Goal: Register for event/course

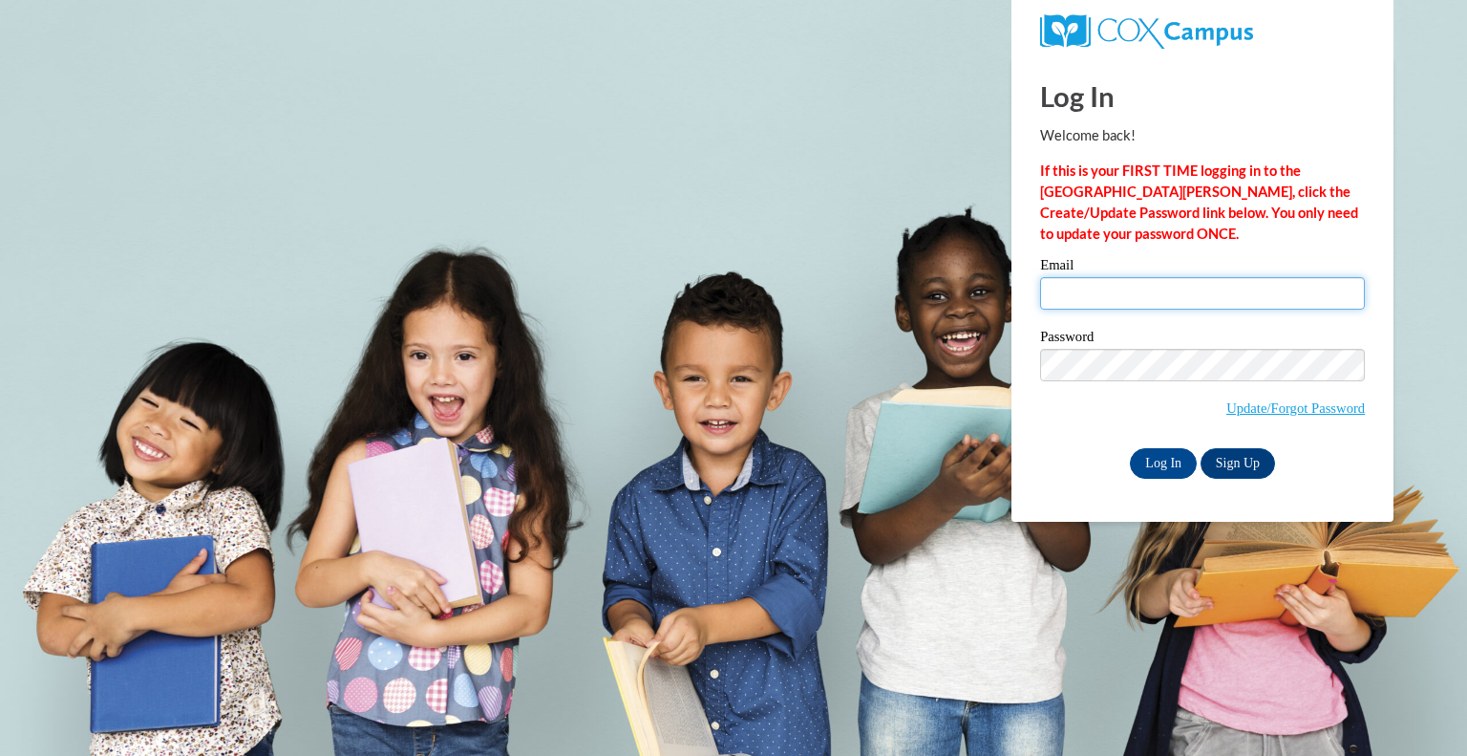
click at [1116, 286] on input "Email" at bounding box center [1202, 293] width 325 height 32
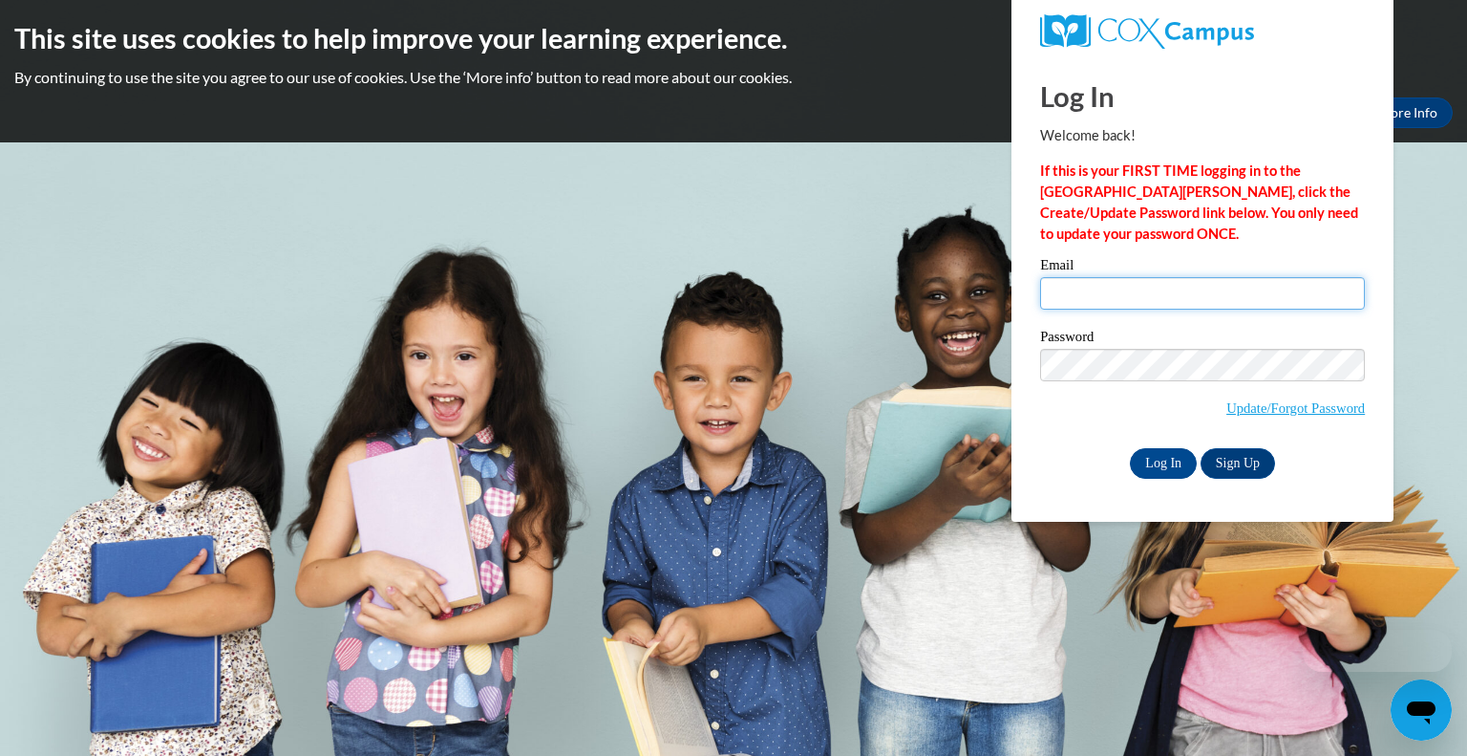
type input "christy.hulstein@dordt.edu"
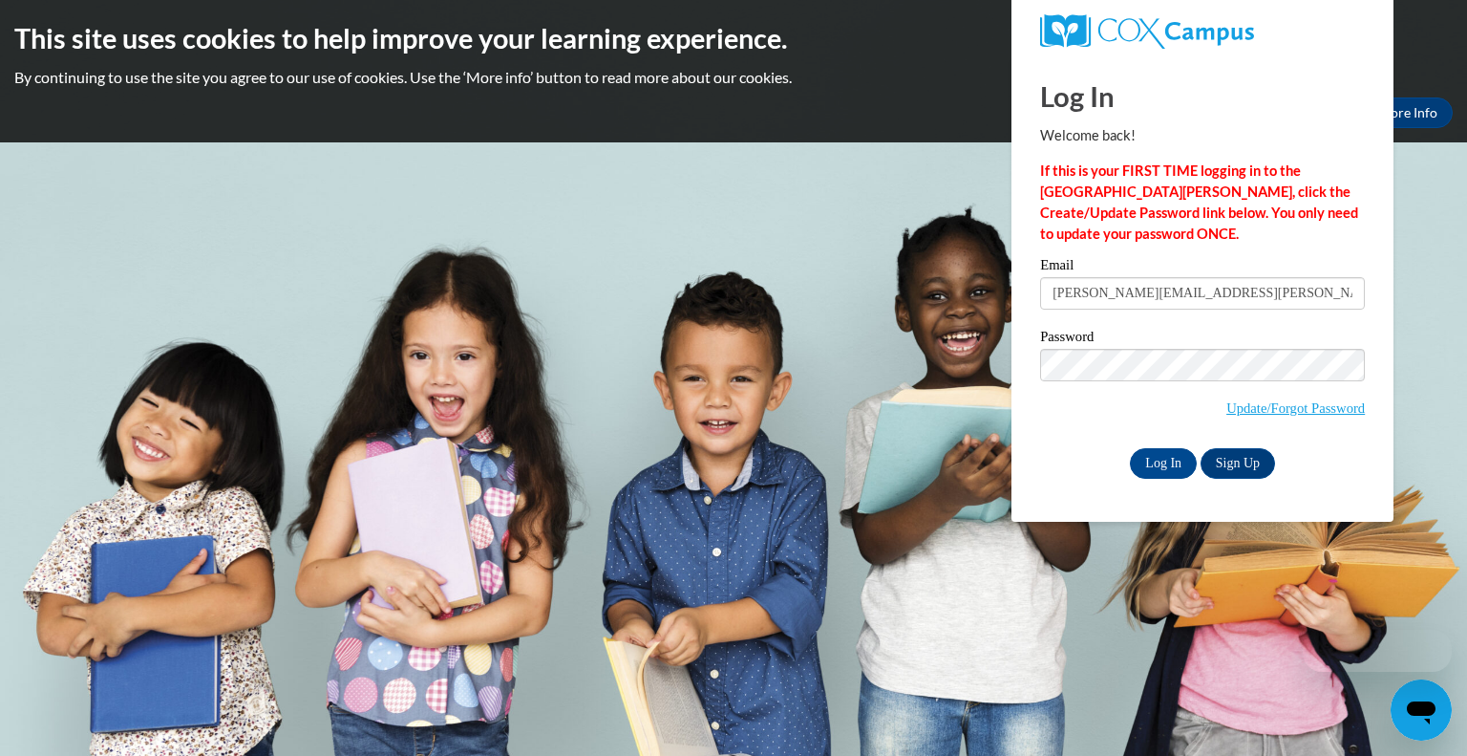
click at [1195, 334] on label "Password" at bounding box center [1202, 339] width 325 height 19
click at [1168, 458] on input "Log In" at bounding box center [1163, 463] width 67 height 31
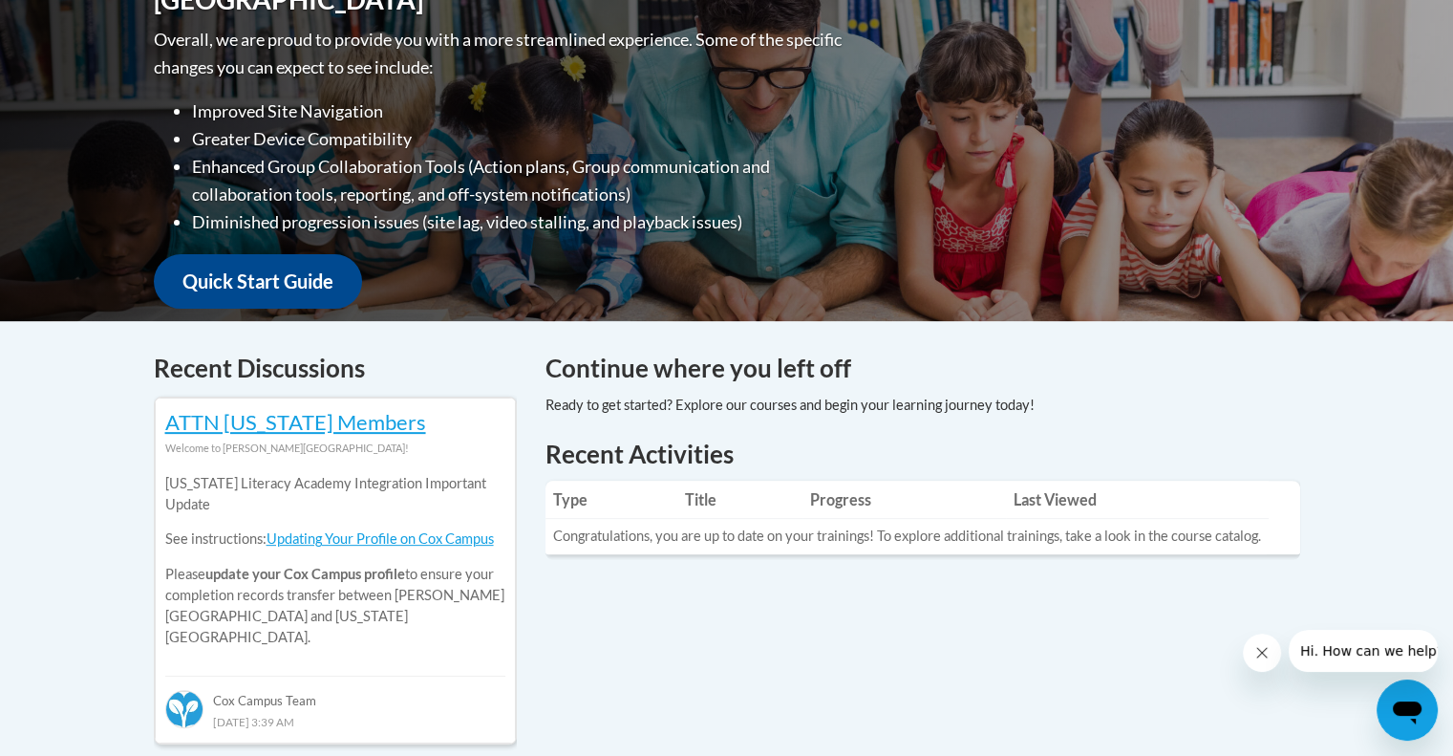
scroll to position [493, 0]
click at [304, 271] on link "Quick Start Guide" at bounding box center [258, 280] width 208 height 54
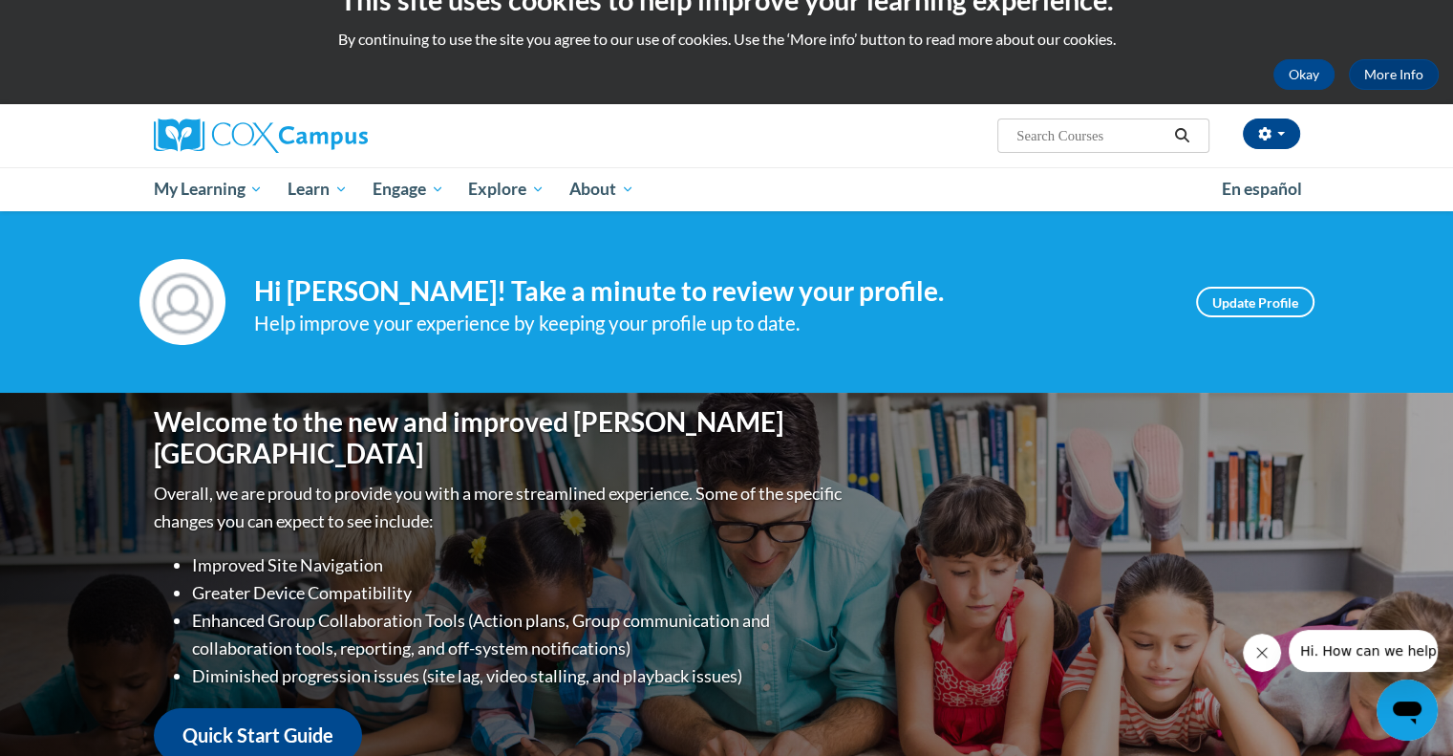
scroll to position [0, 0]
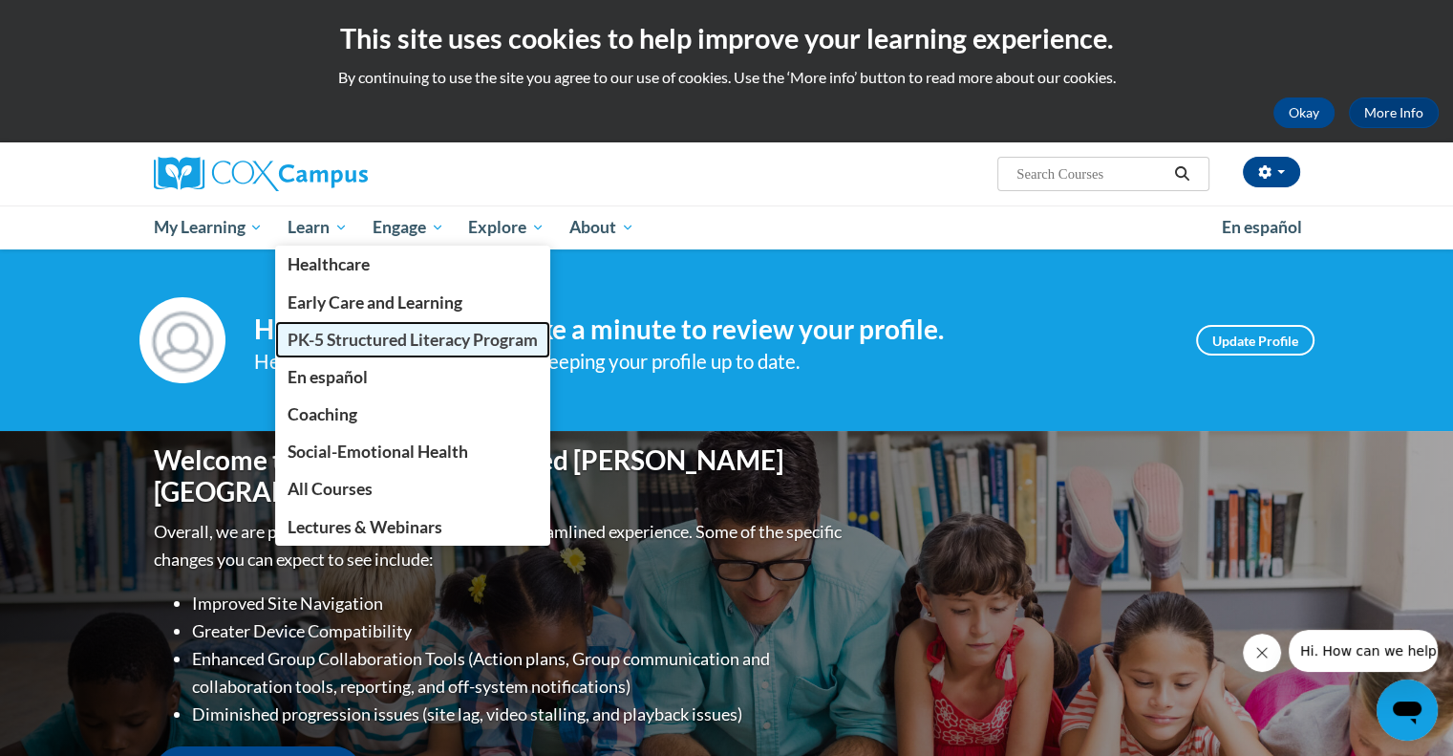
click at [335, 333] on span "PK-5 Structured Literacy Program" at bounding box center [413, 340] width 250 height 20
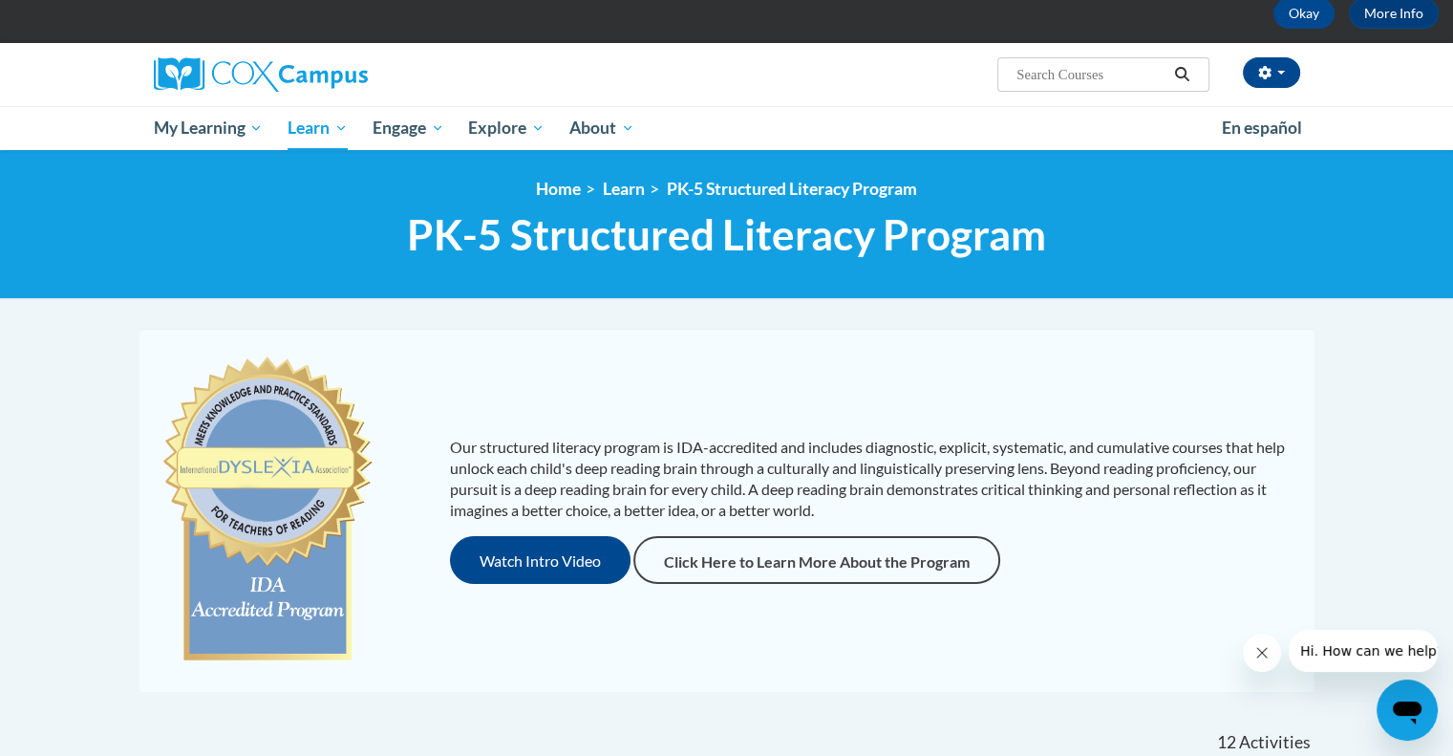
scroll to position [99, 0]
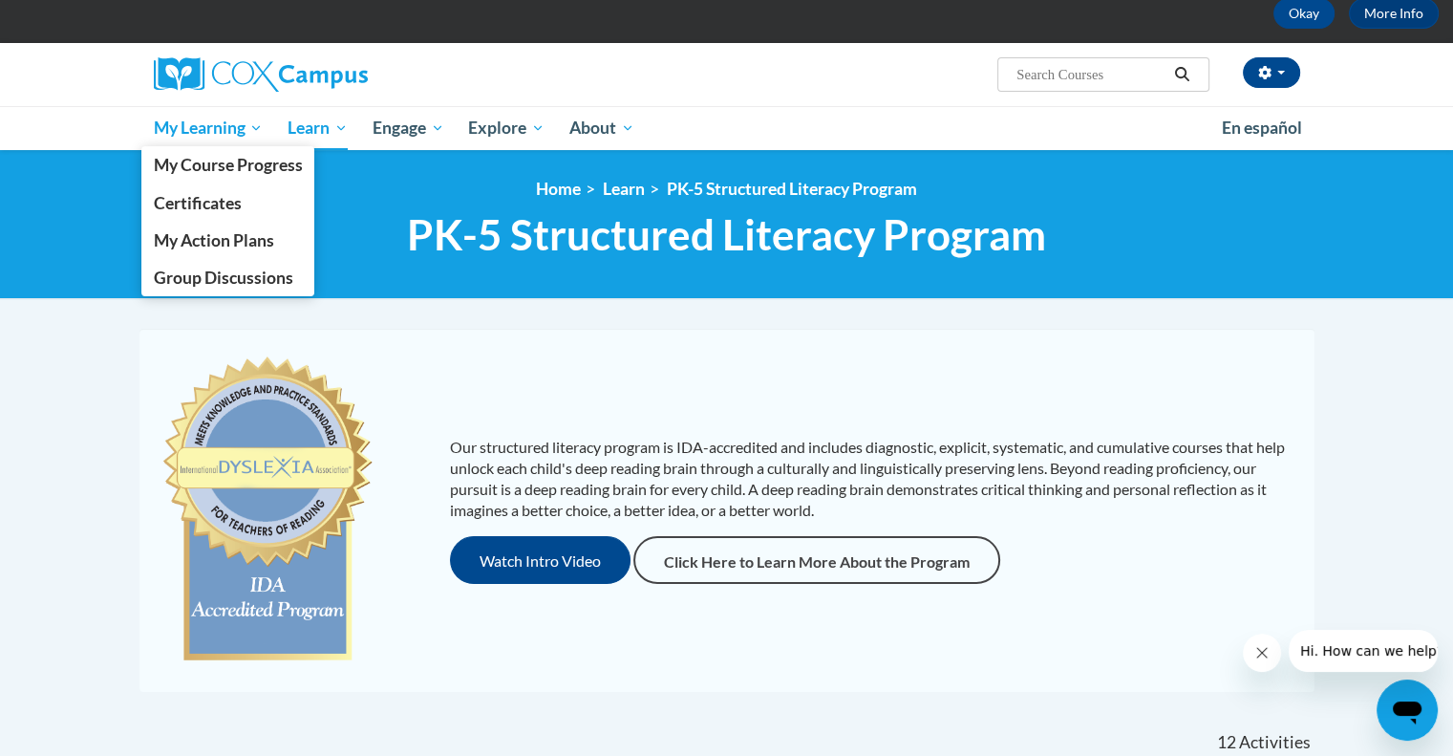
click at [212, 126] on span "My Learning" at bounding box center [208, 128] width 110 height 23
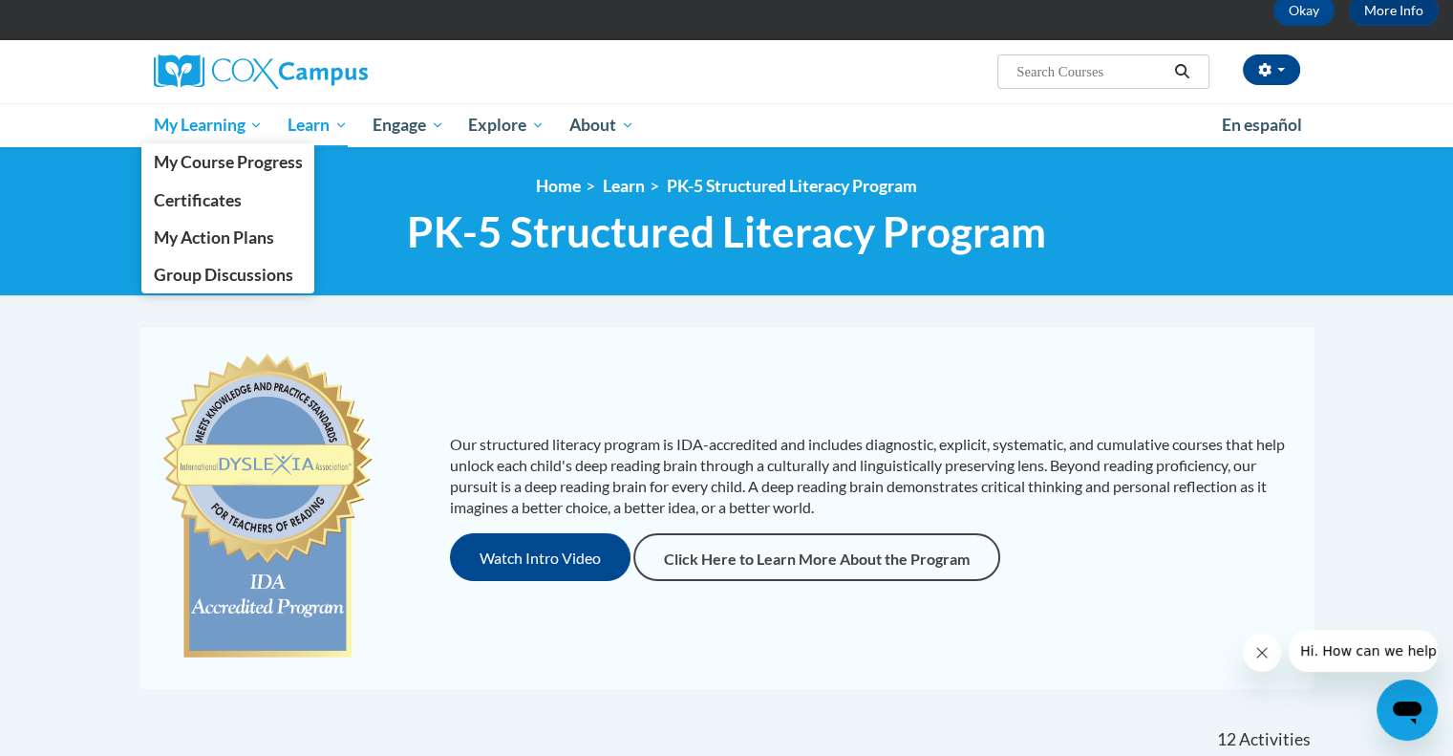
scroll to position [101, 0]
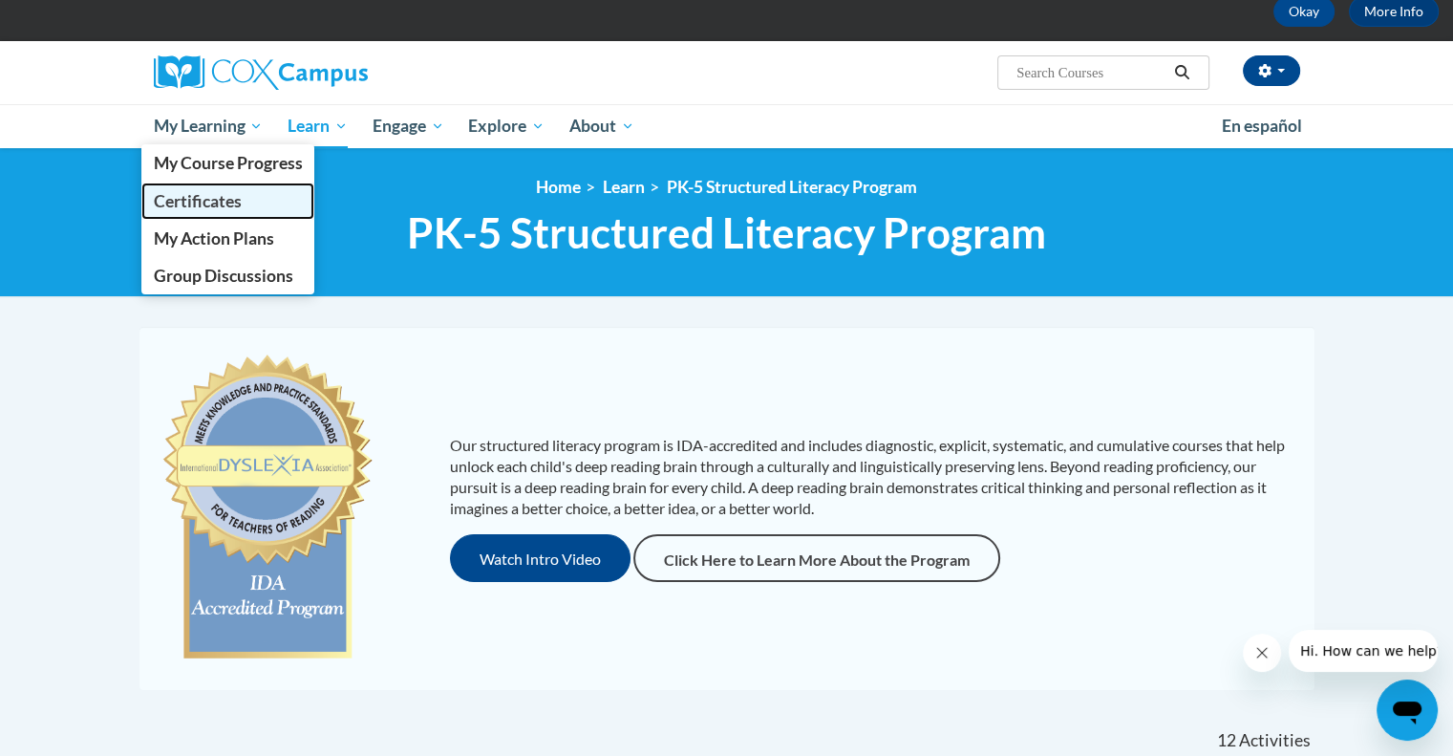
click at [203, 195] on span "Certificates" at bounding box center [197, 201] width 88 height 20
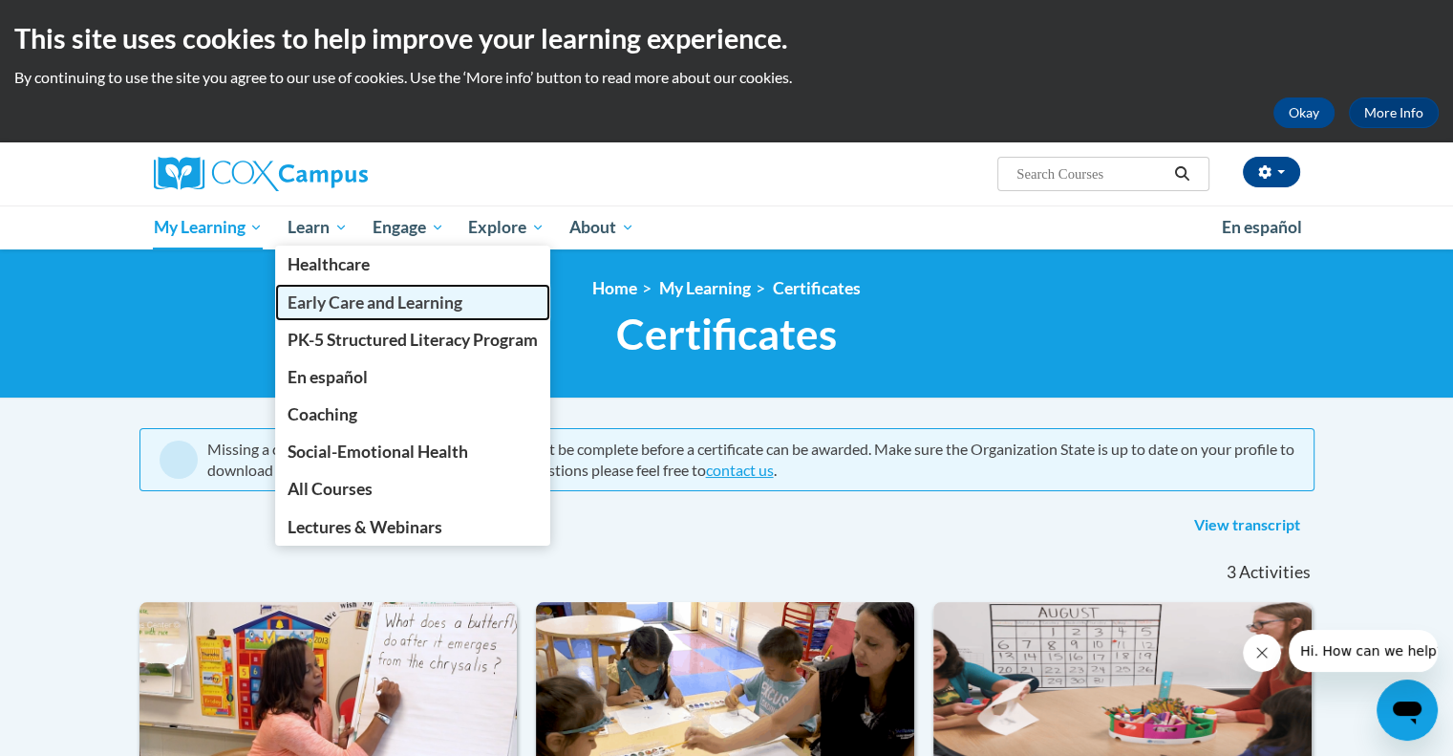
click at [349, 301] on span "Early Care and Learning" at bounding box center [375, 302] width 175 height 20
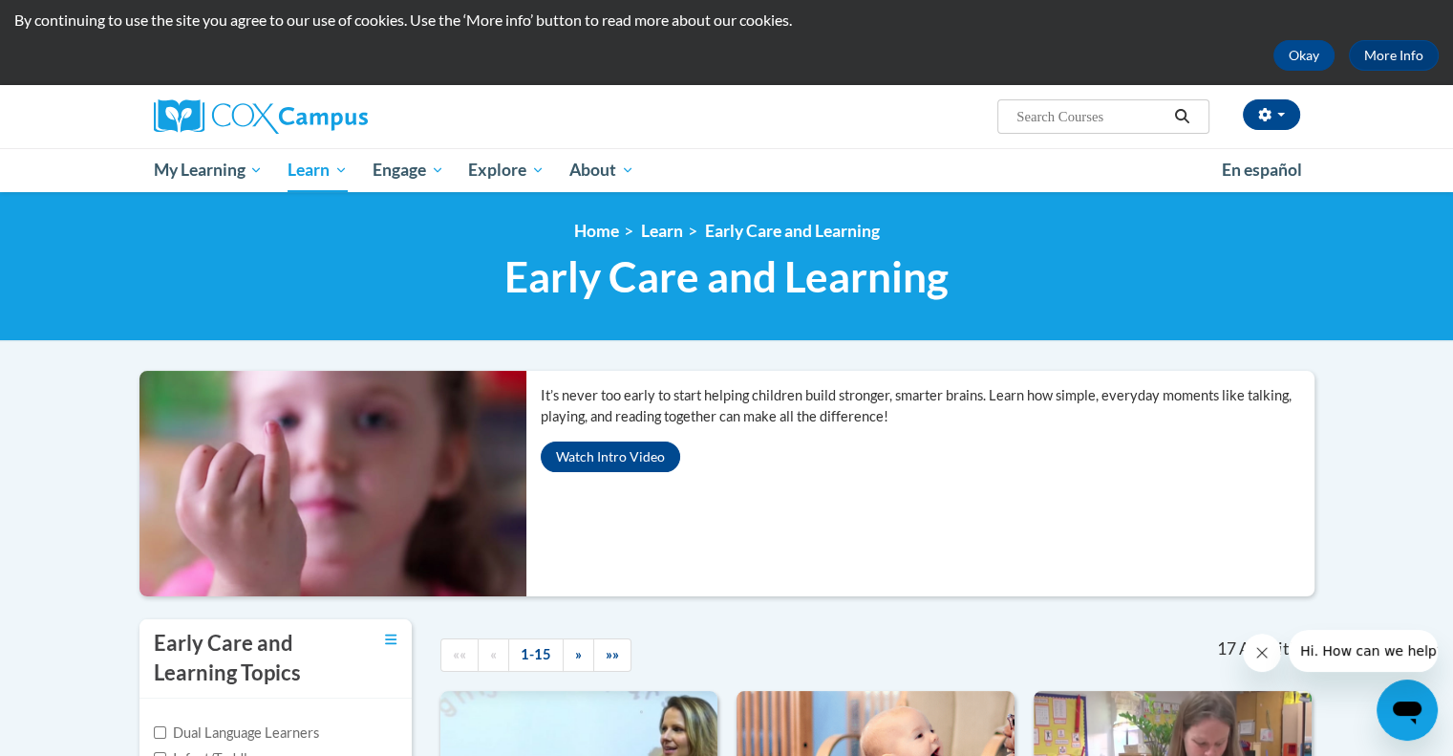
scroll to position [50, 0]
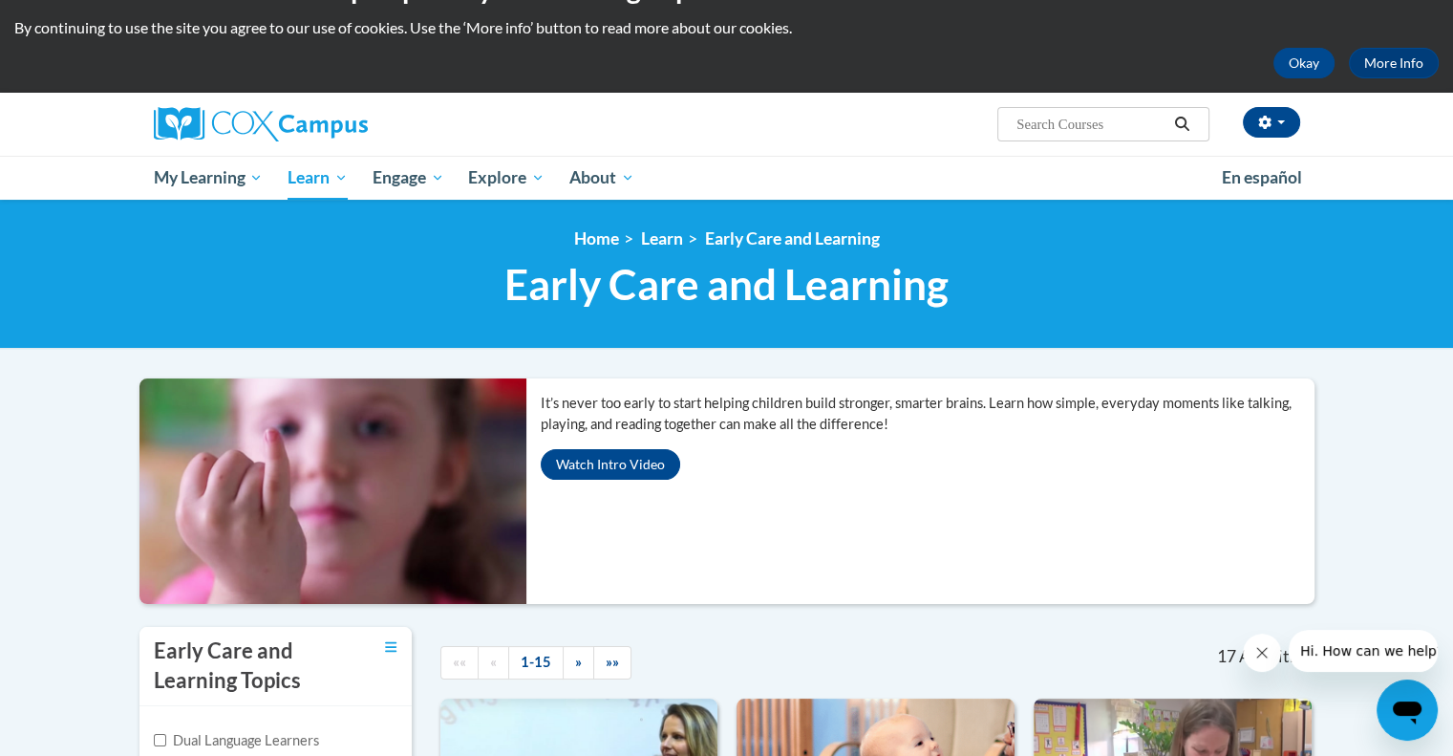
click at [1087, 121] on input "Search..." at bounding box center [1090, 124] width 153 height 23
type input "dual language"
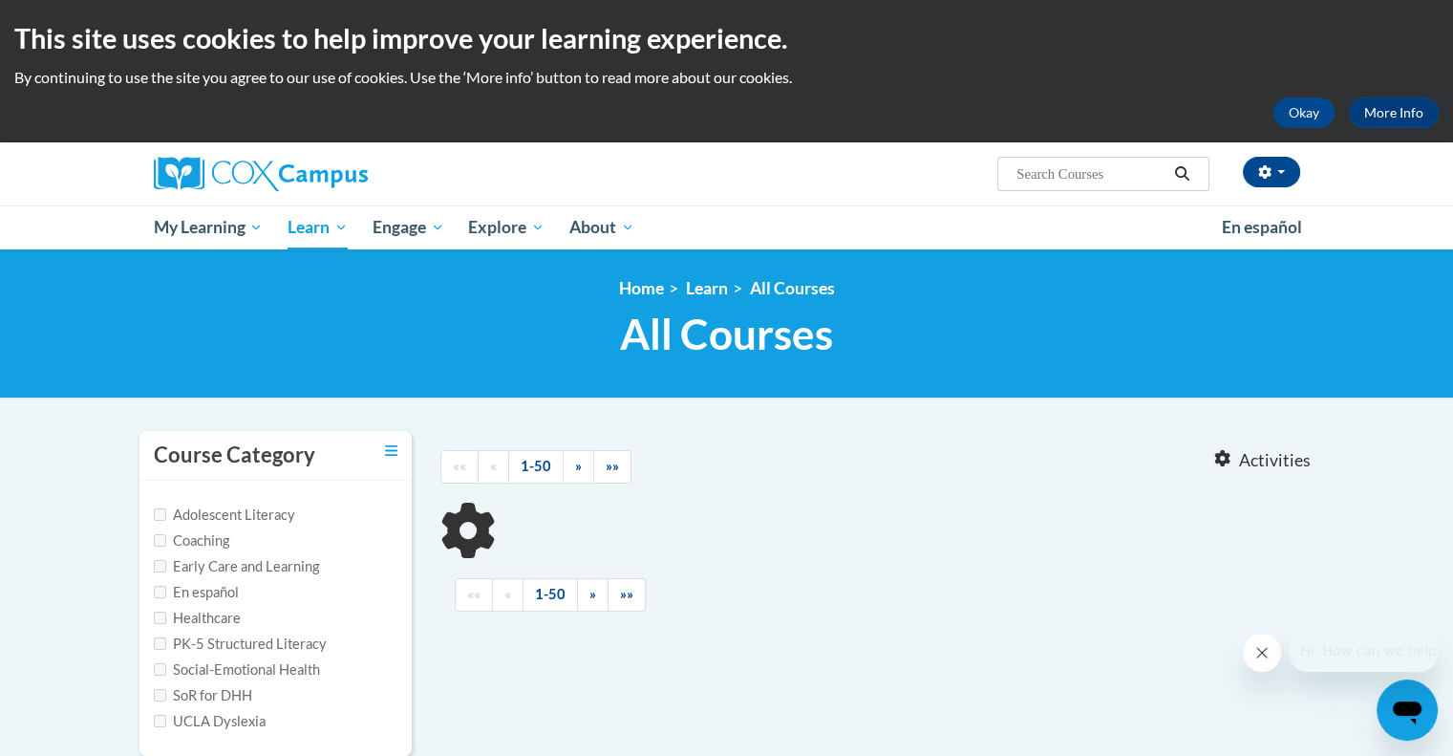
type input "dual language"
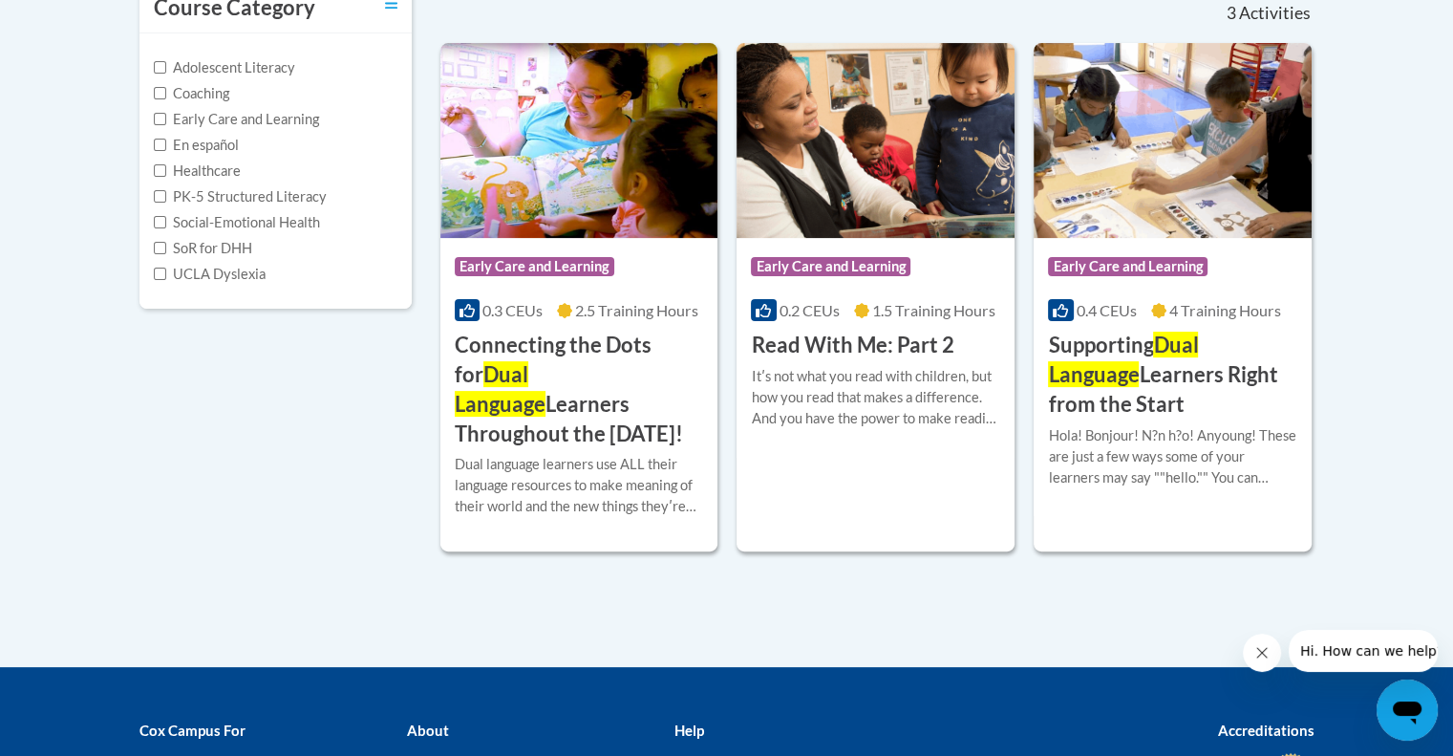
scroll to position [447, 0]
click at [577, 360] on h3 "Connecting the Dots for Dual Language Learners Throughout the Preschool Day!" at bounding box center [579, 388] width 249 height 117
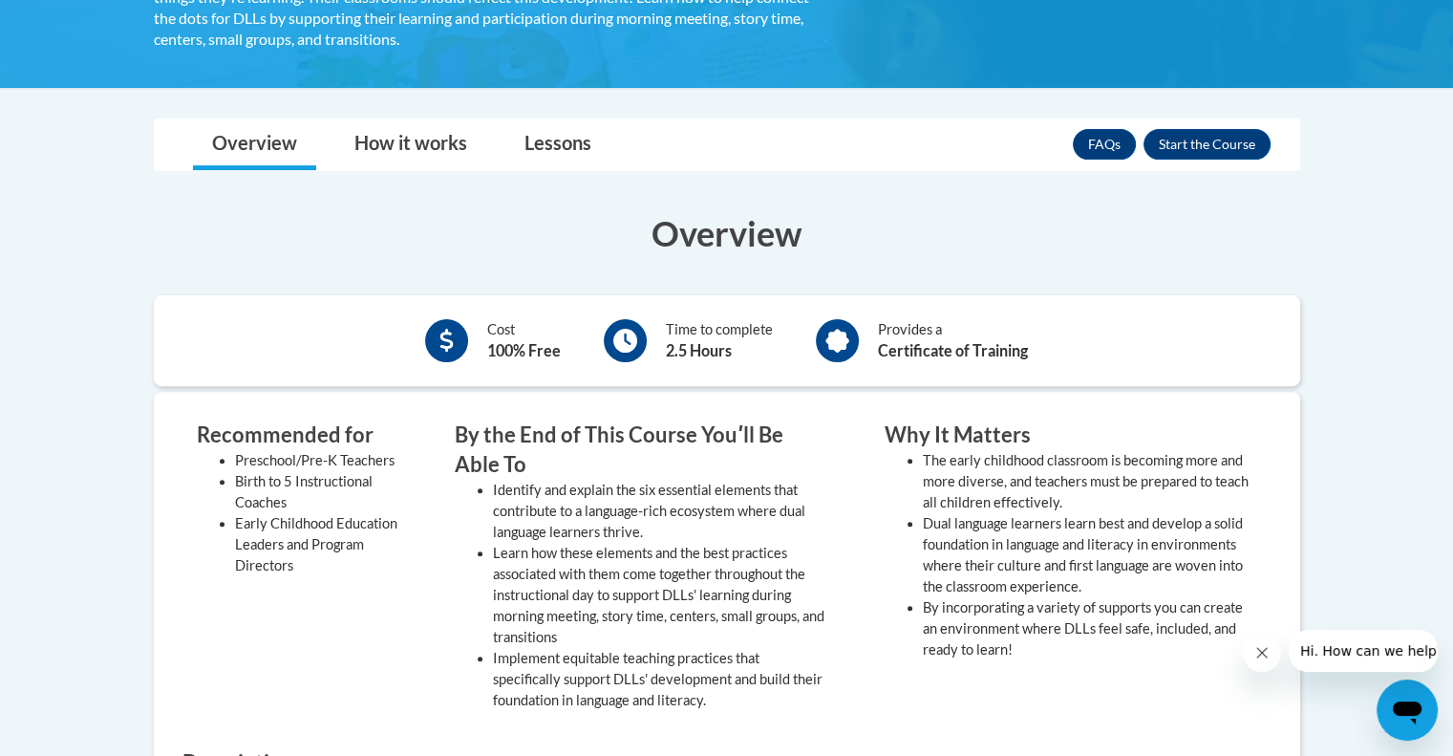
scroll to position [501, 0]
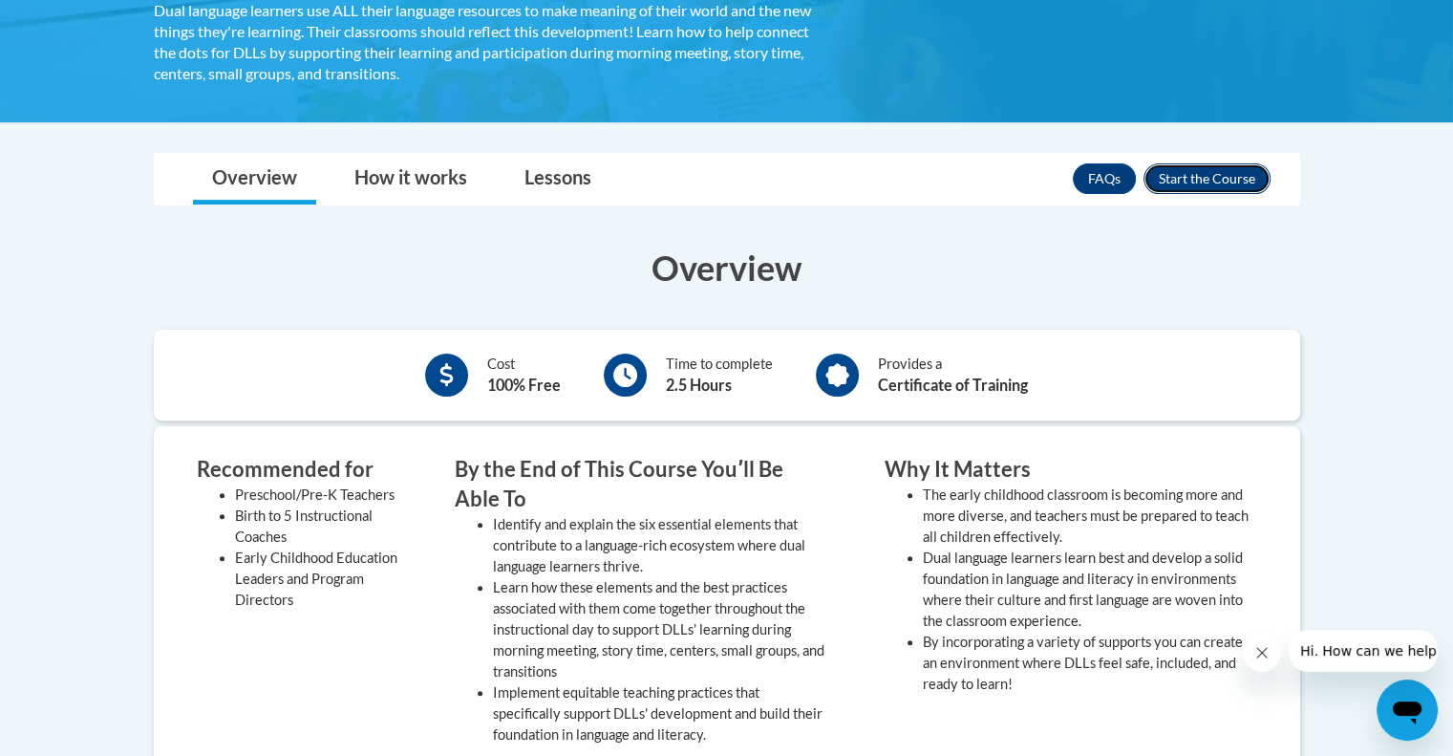
click at [1214, 180] on button "Enroll" at bounding box center [1206, 178] width 127 height 31
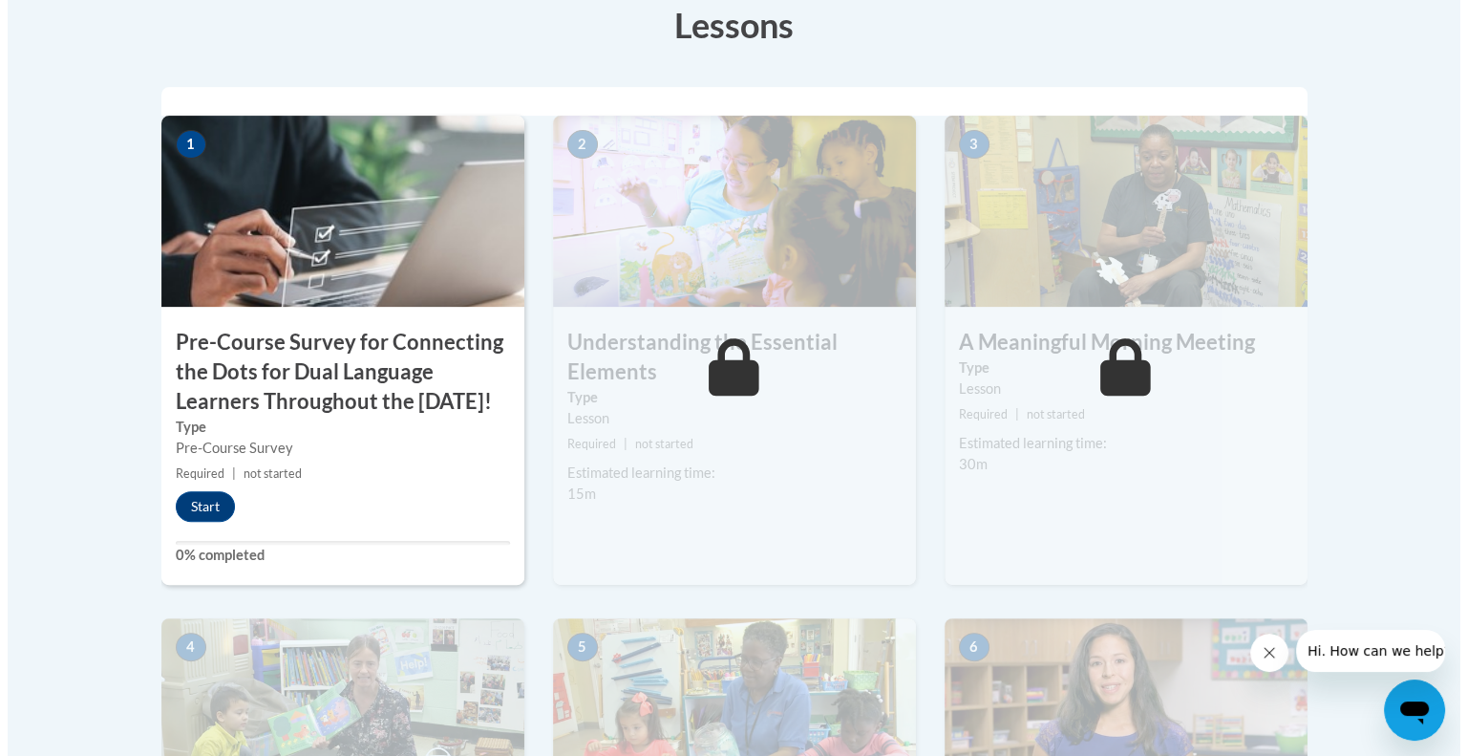
scroll to position [614, 0]
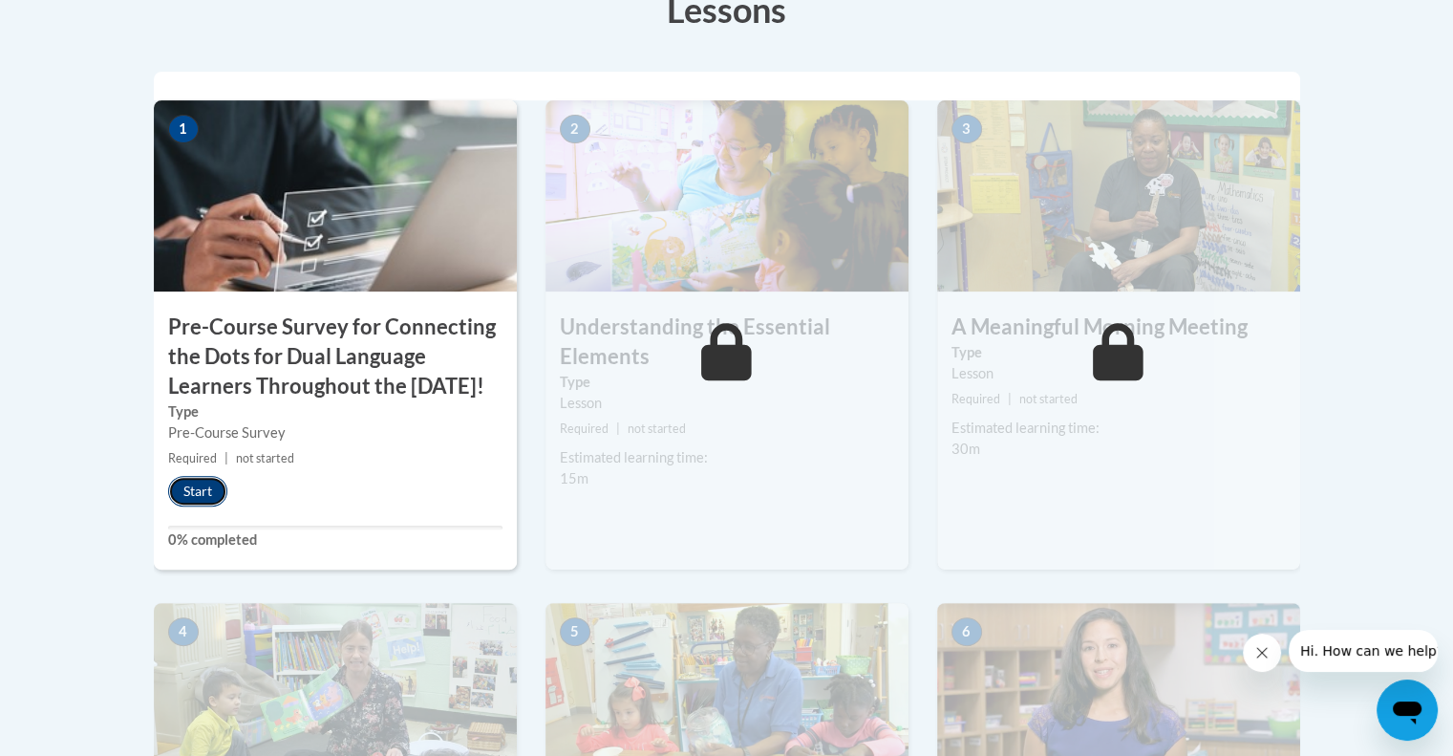
click at [218, 506] on button "Start" at bounding box center [197, 491] width 59 height 31
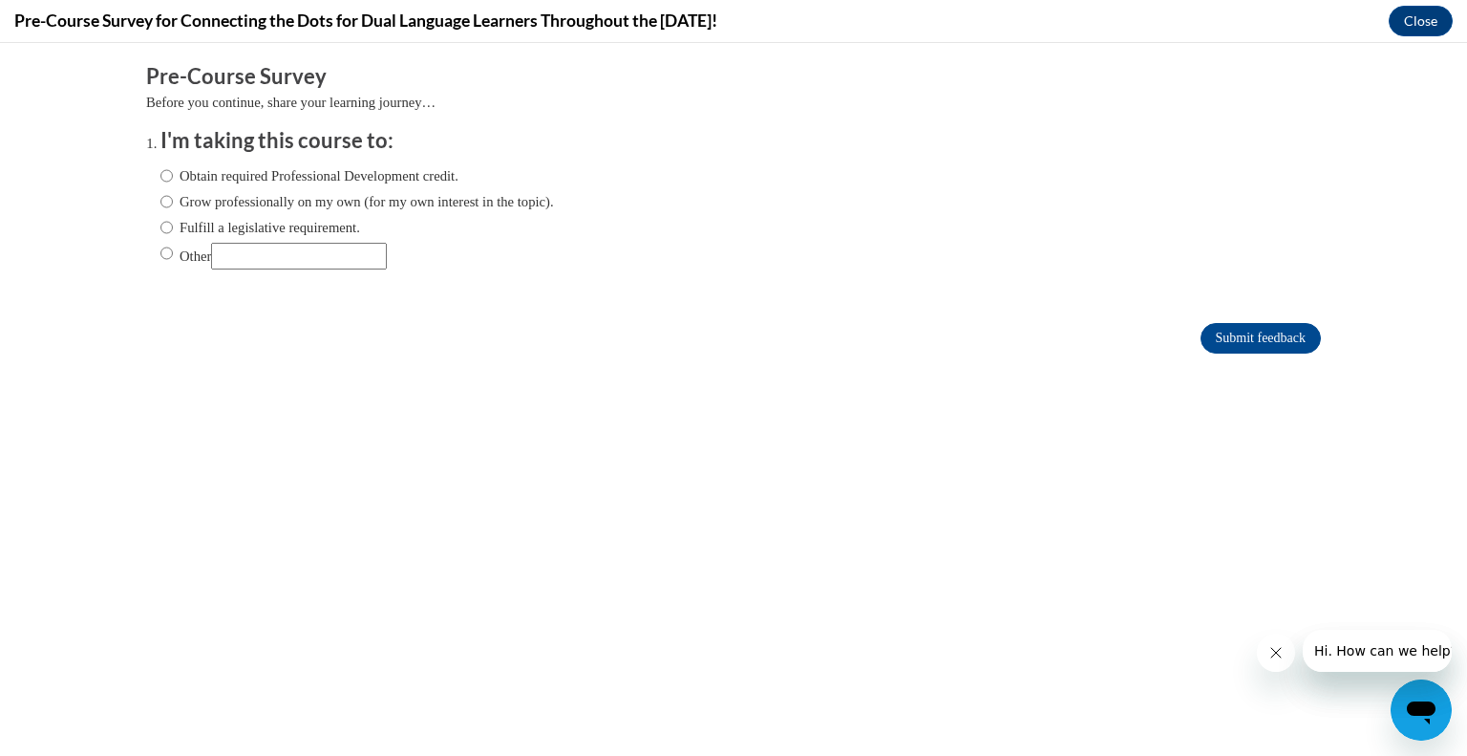
scroll to position [0, 0]
click at [160, 171] on input "Obtain required Professional Development credit." at bounding box center [166, 175] width 12 height 21
radio input "true"
click at [1234, 340] on input "Submit feedback" at bounding box center [1261, 338] width 120 height 31
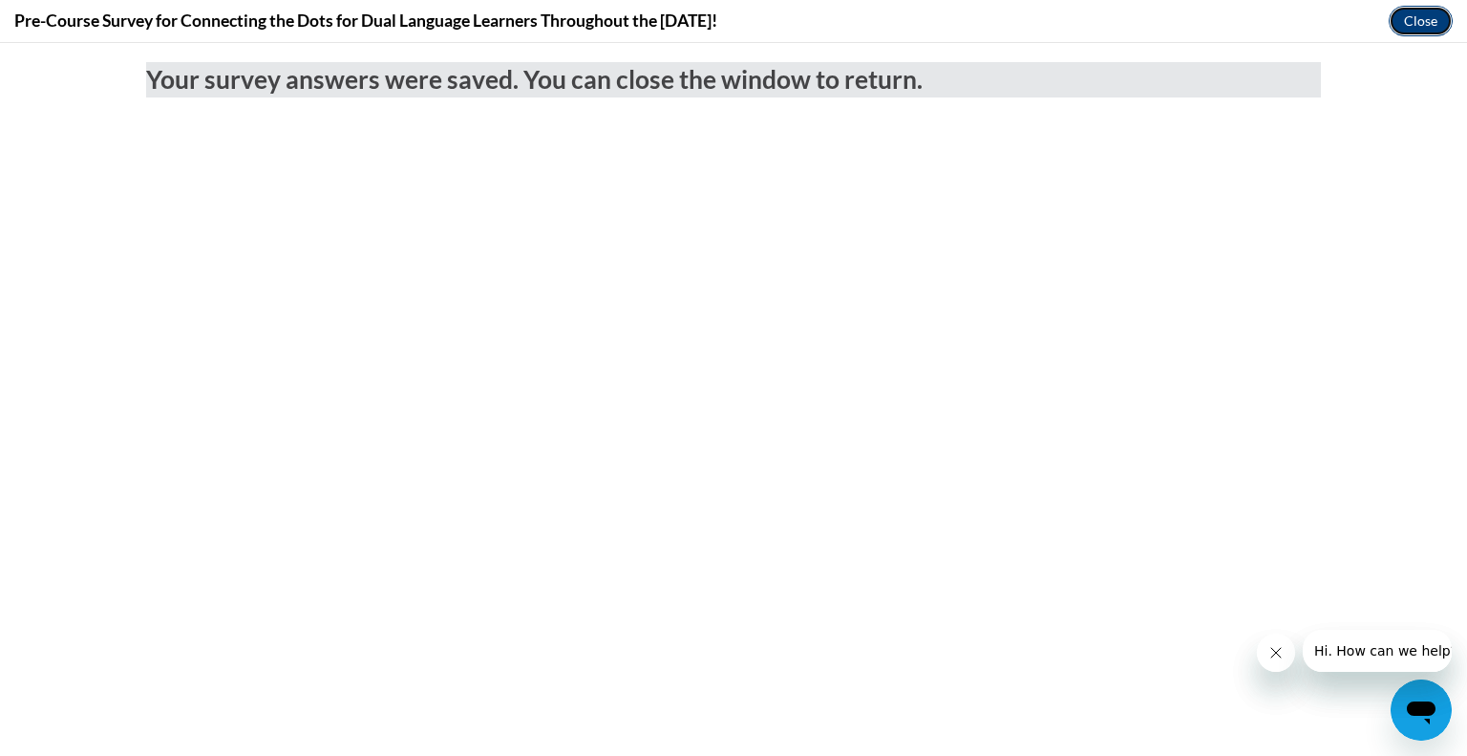
click at [1418, 21] on button "Close" at bounding box center [1421, 21] width 64 height 31
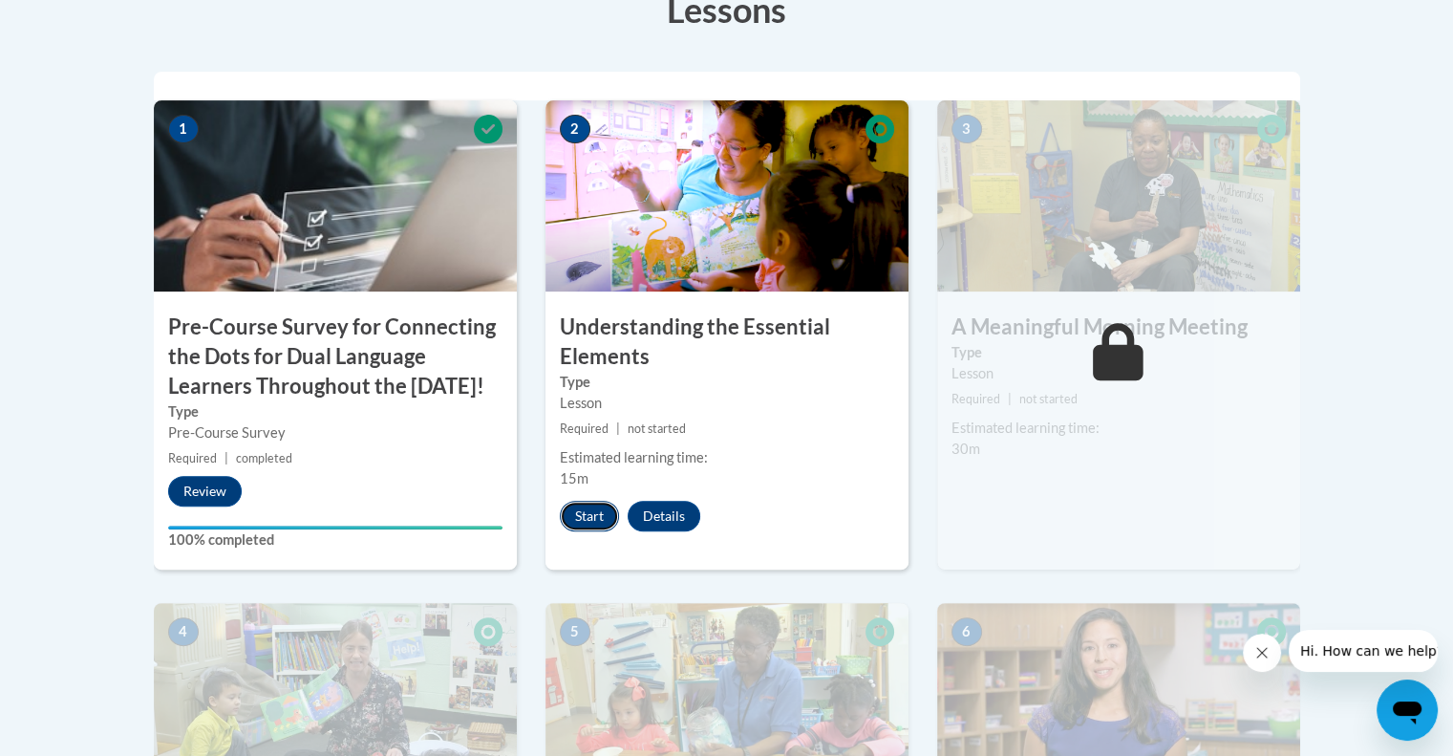
click at [600, 519] on button "Start" at bounding box center [589, 516] width 59 height 31
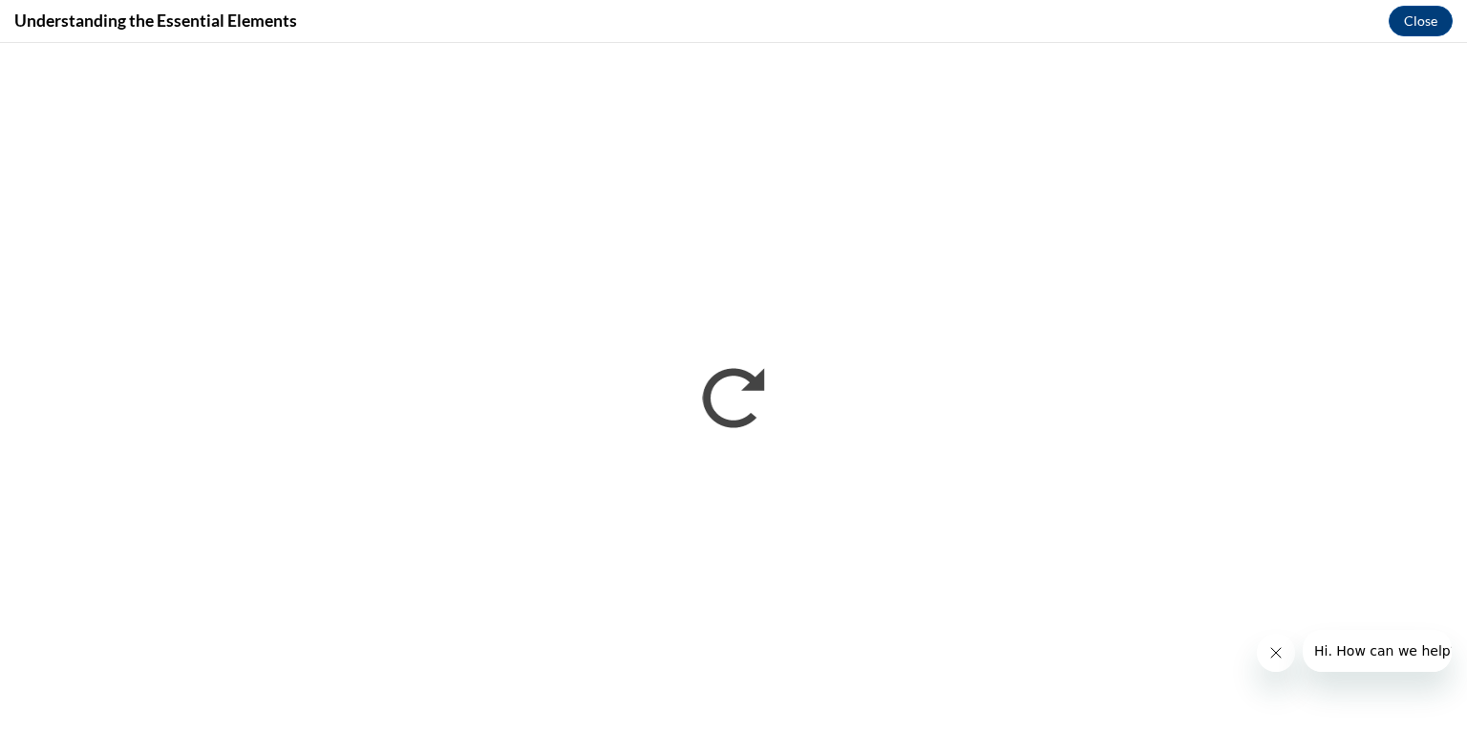
click at [1268, 659] on icon "Close message from company" at bounding box center [1275, 652] width 15 height 15
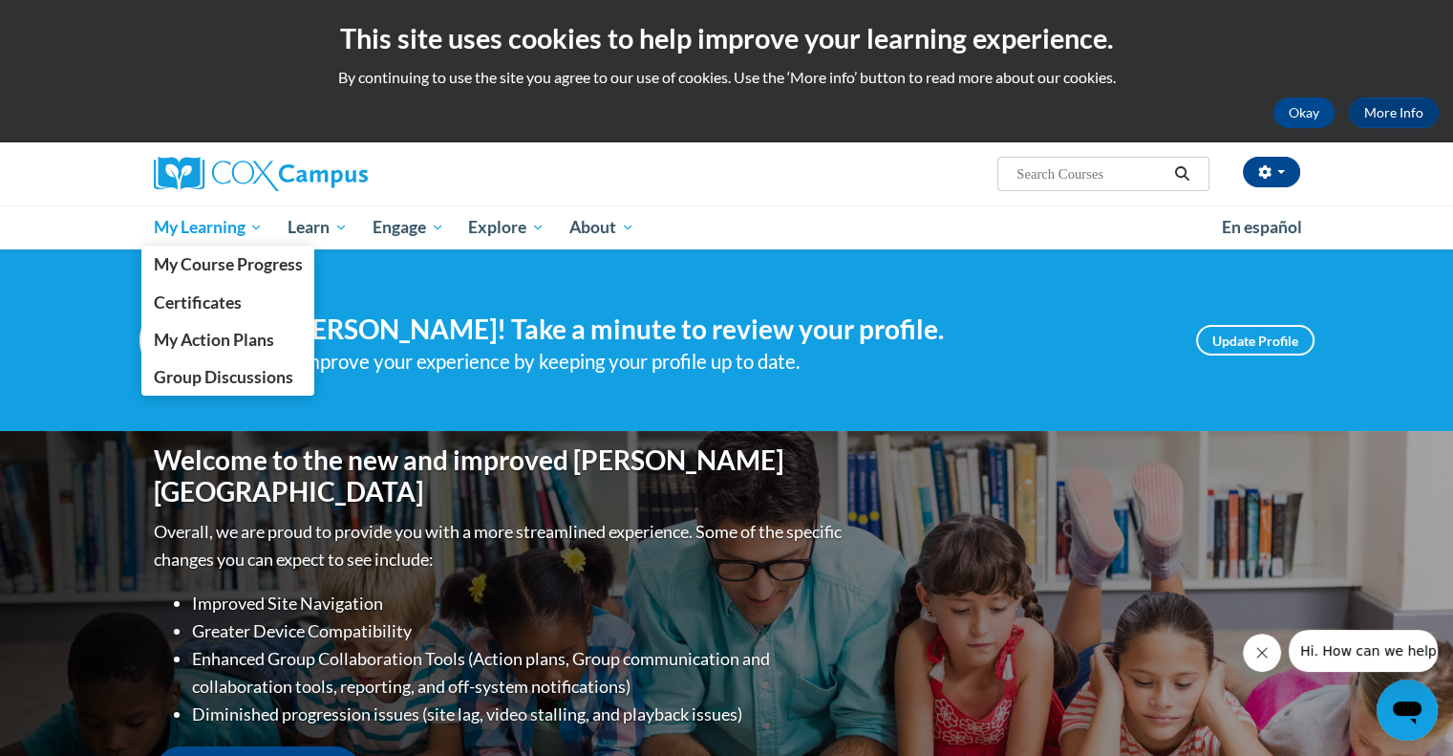
click at [210, 230] on span "My Learning" at bounding box center [208, 227] width 110 height 23
click at [220, 296] on span "Certificates" at bounding box center [197, 302] width 88 height 20
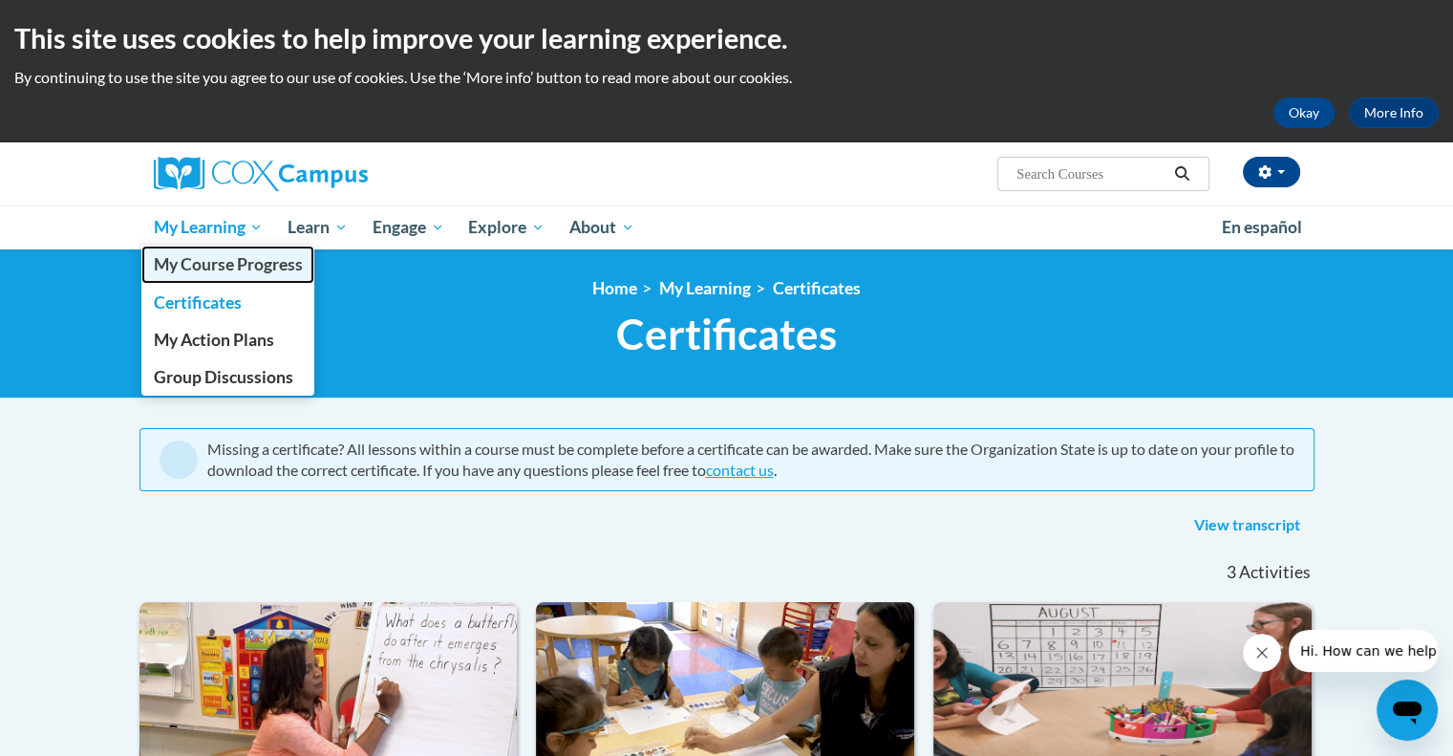
click at [237, 265] on span "My Course Progress" at bounding box center [227, 264] width 149 height 20
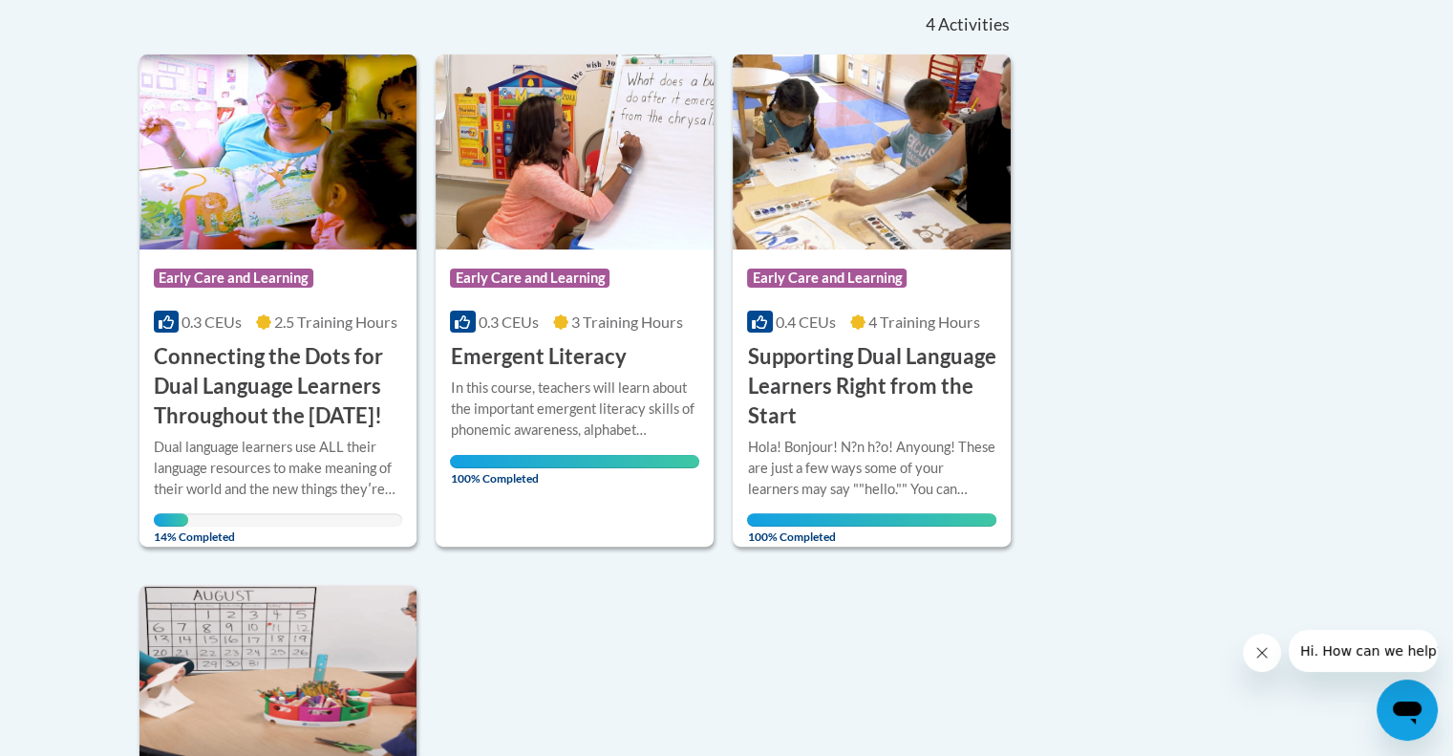
scroll to position [420, 0]
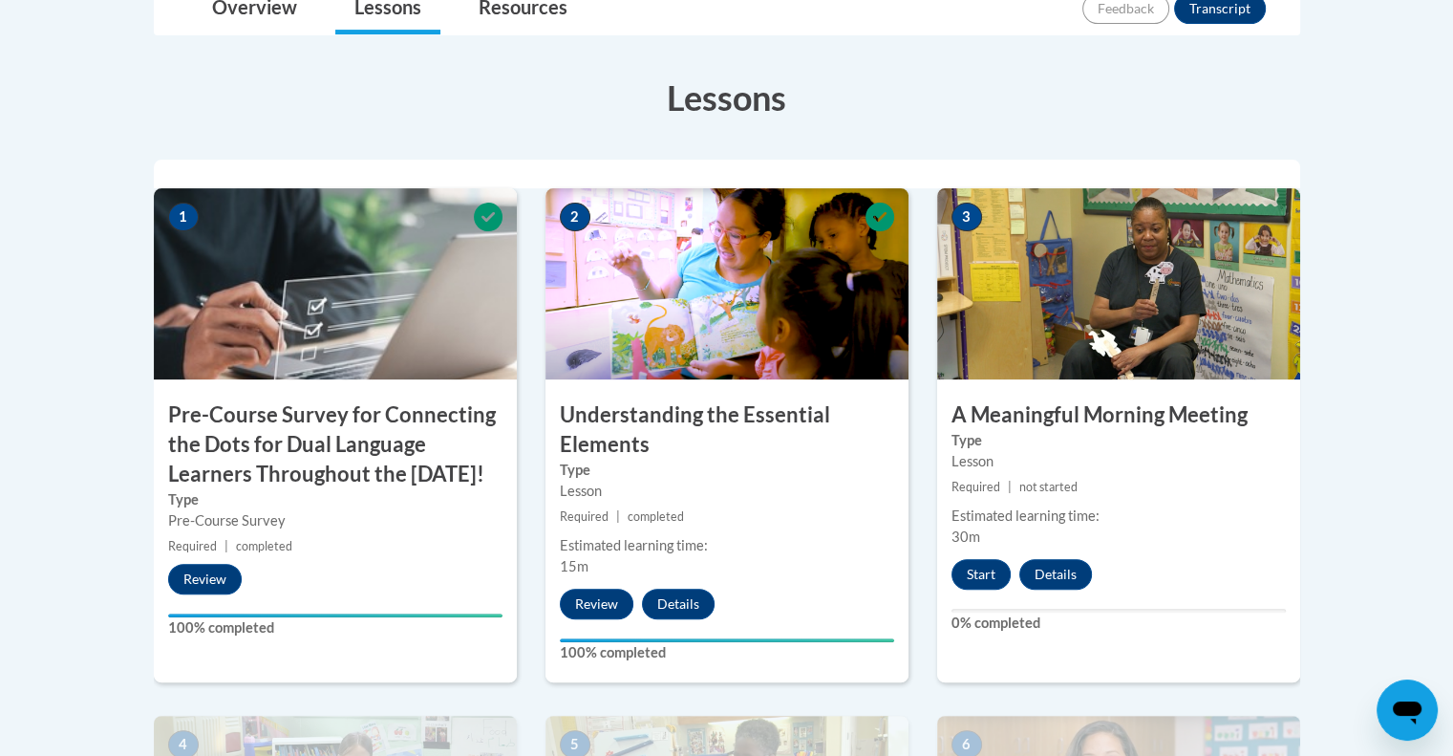
scroll to position [527, 0]
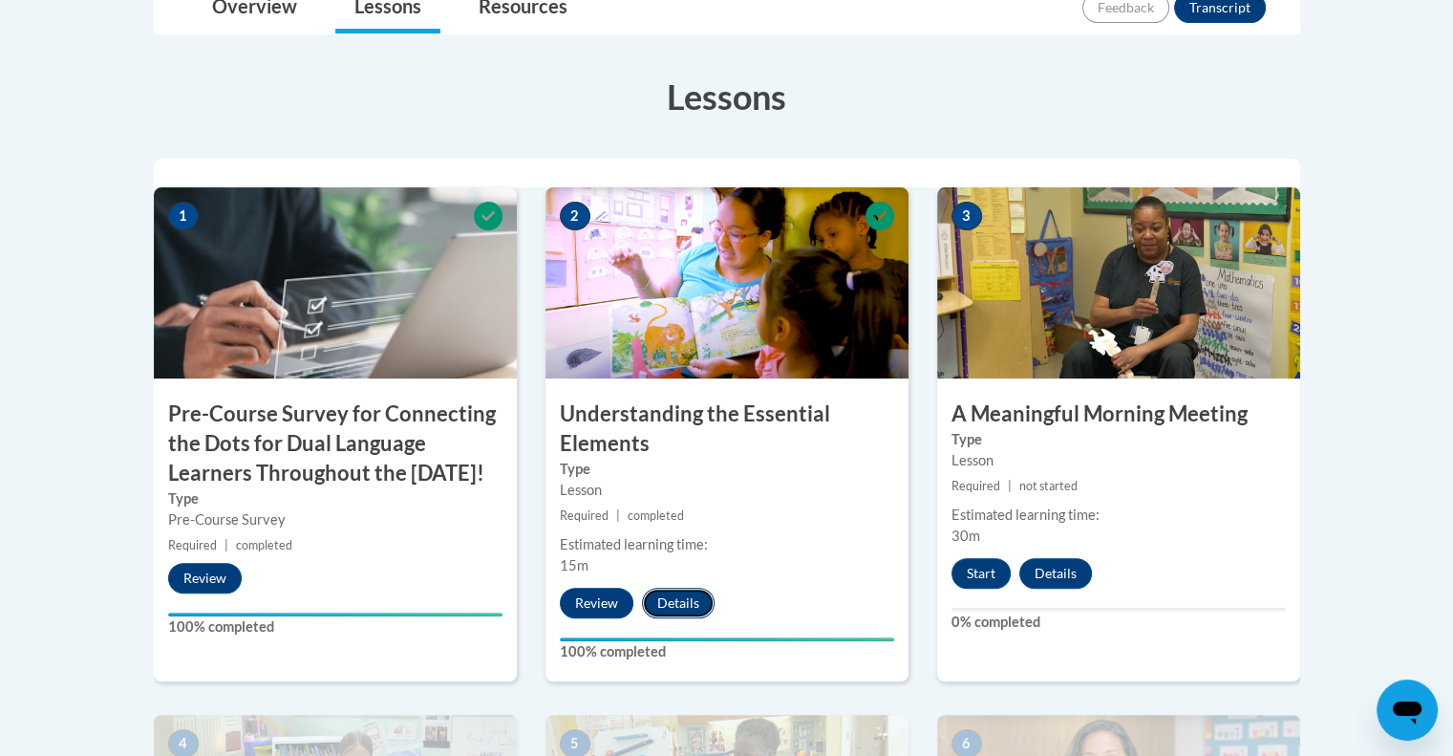
click at [678, 604] on button "Details" at bounding box center [678, 602] width 73 height 31
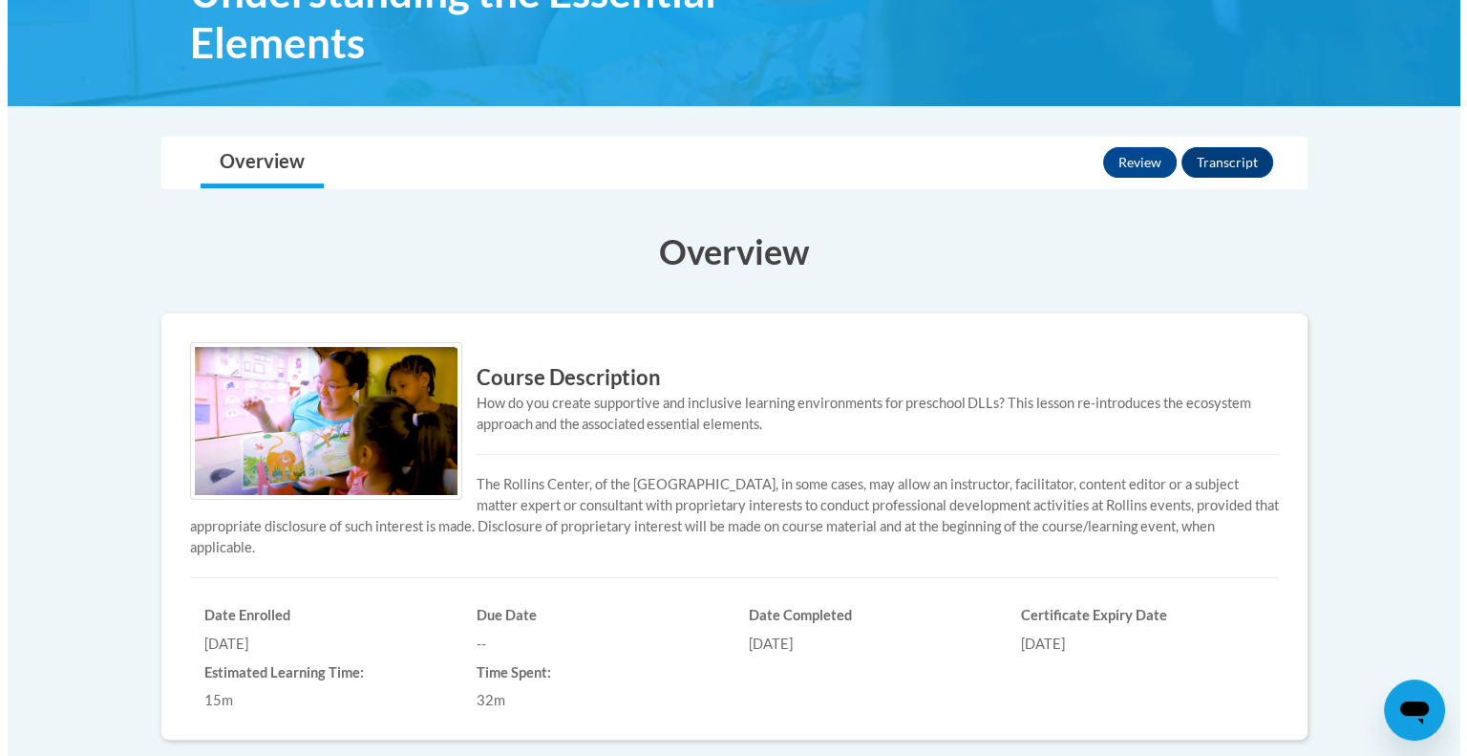
scroll to position [340, 0]
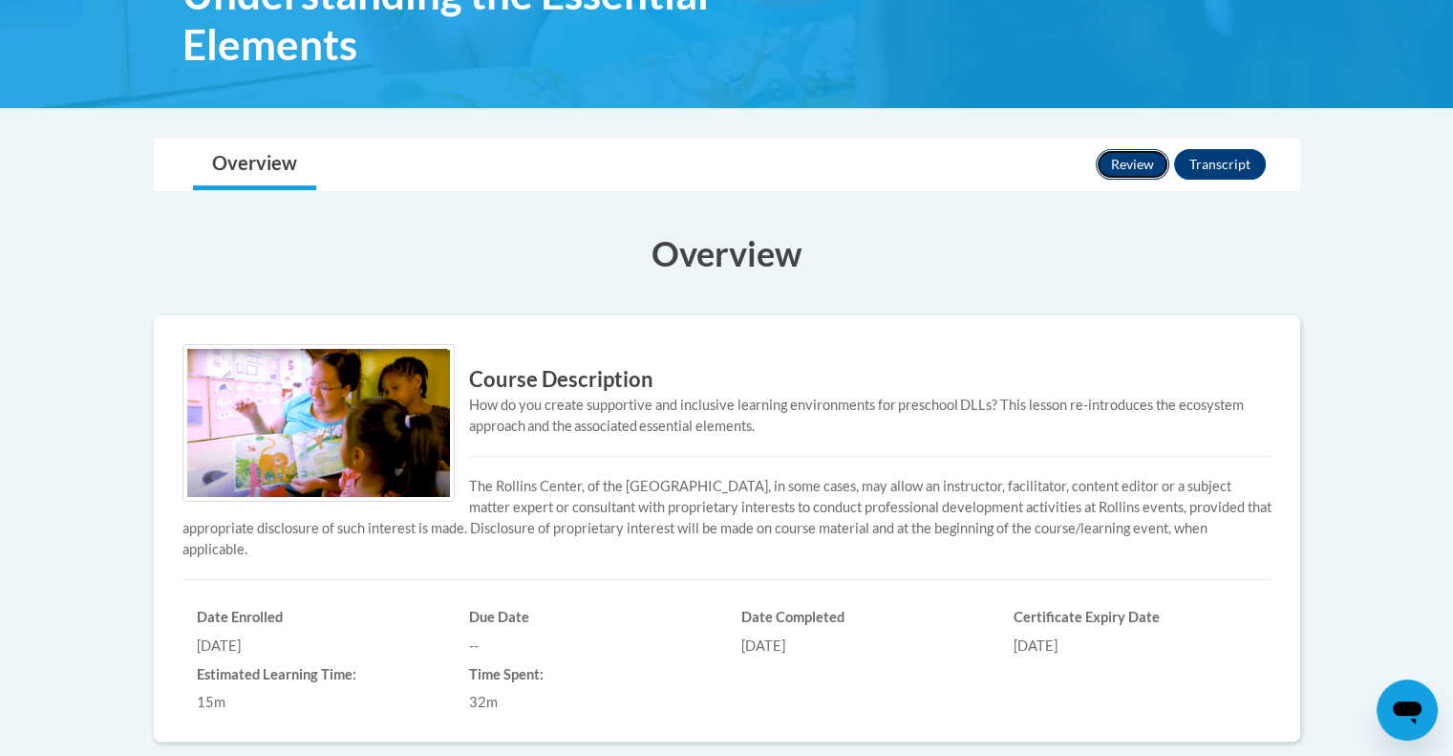
click at [1142, 160] on button "Review" at bounding box center [1133, 164] width 74 height 31
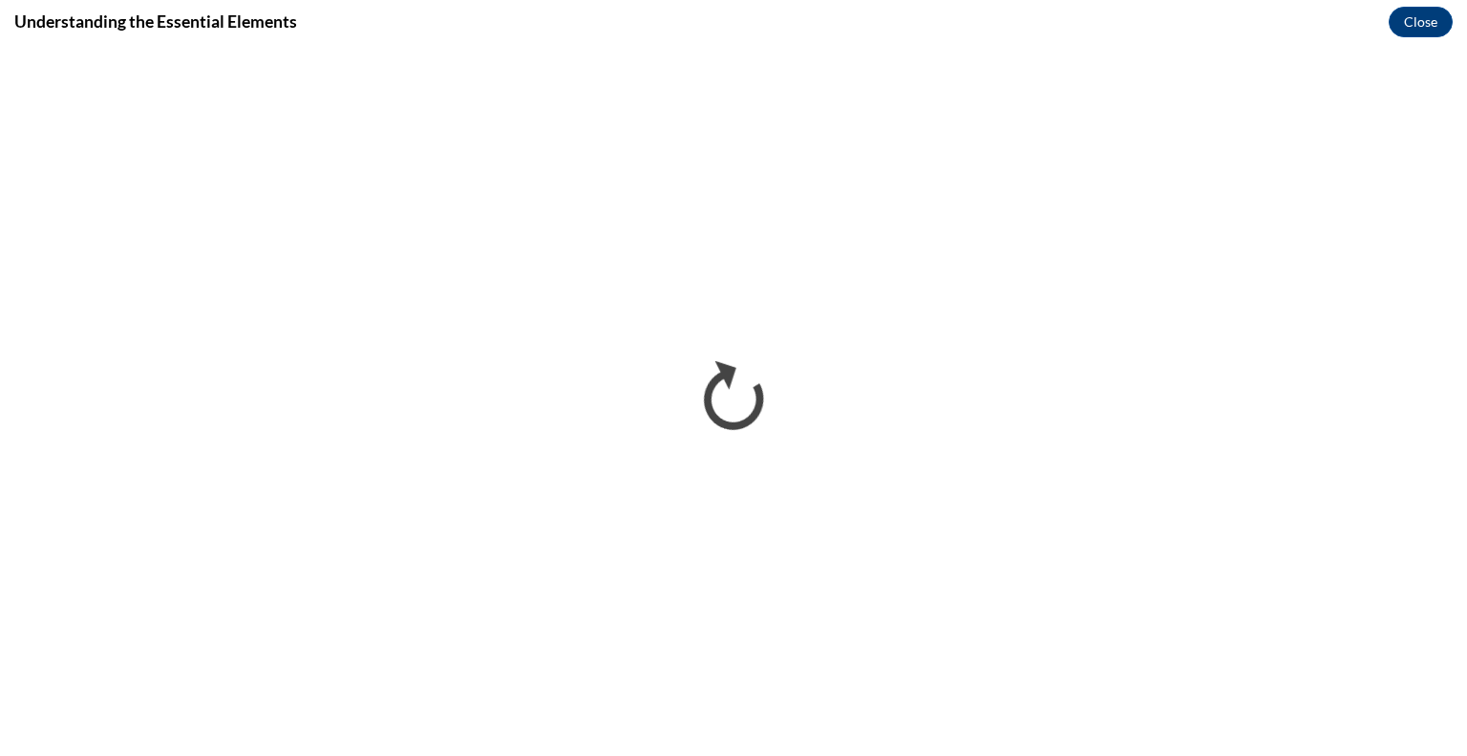
scroll to position [0, 0]
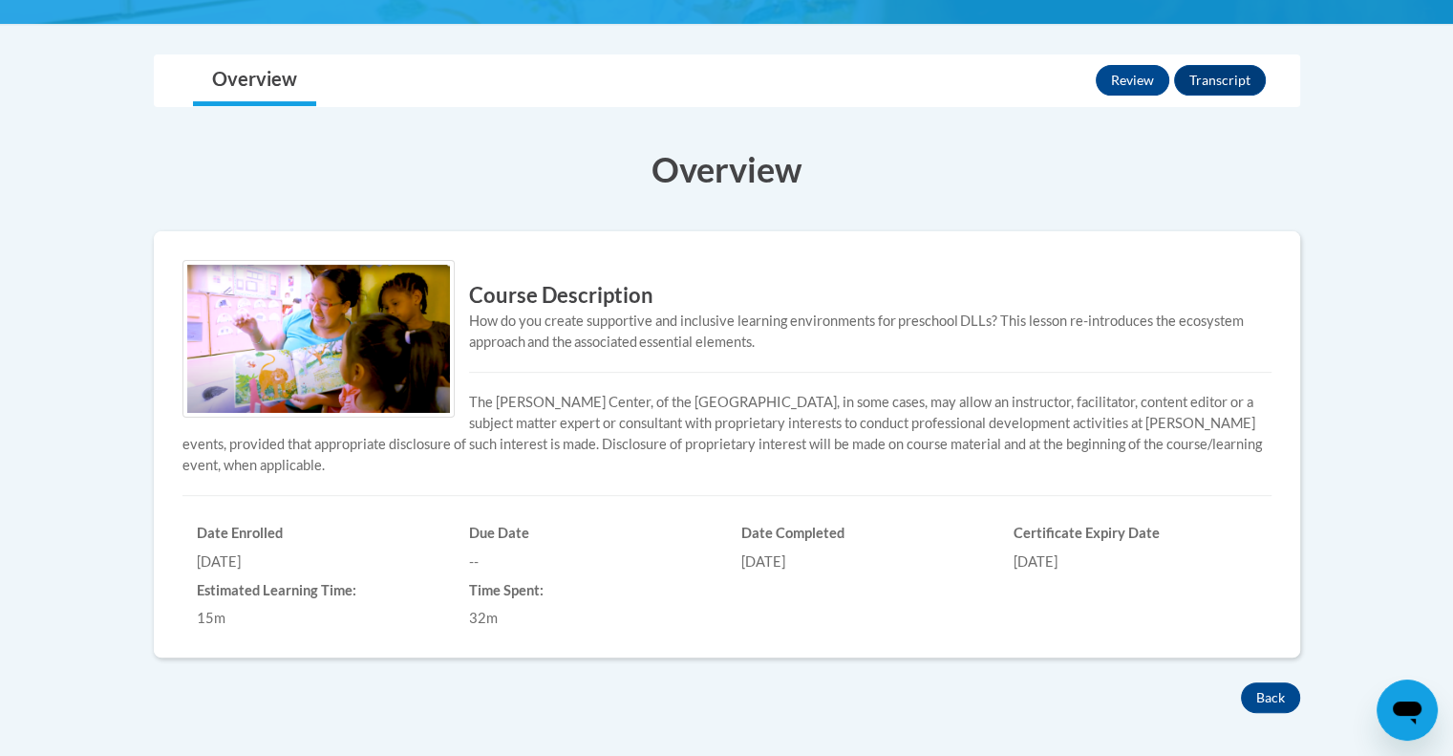
scroll to position [549, 0]
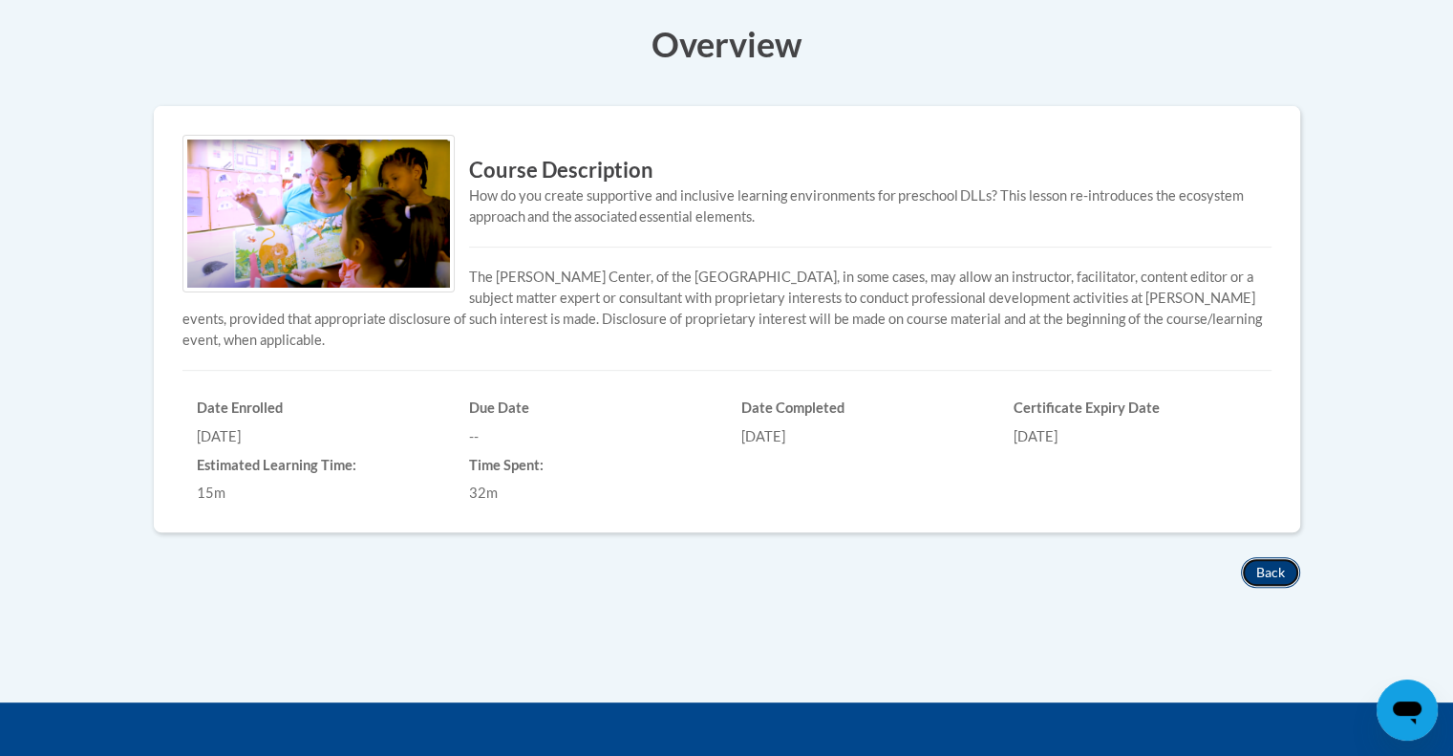
click at [1253, 572] on button "Back" at bounding box center [1270, 572] width 59 height 31
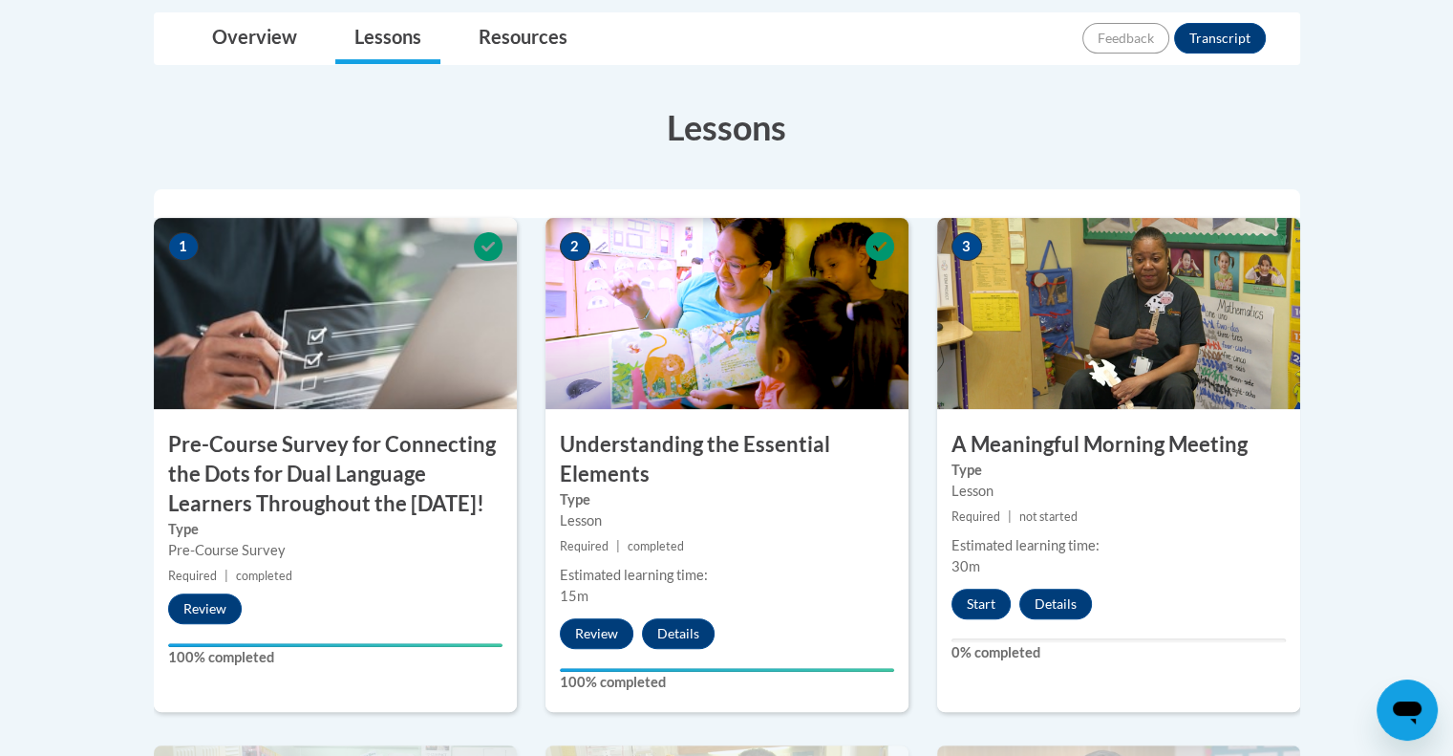
scroll to position [499, 0]
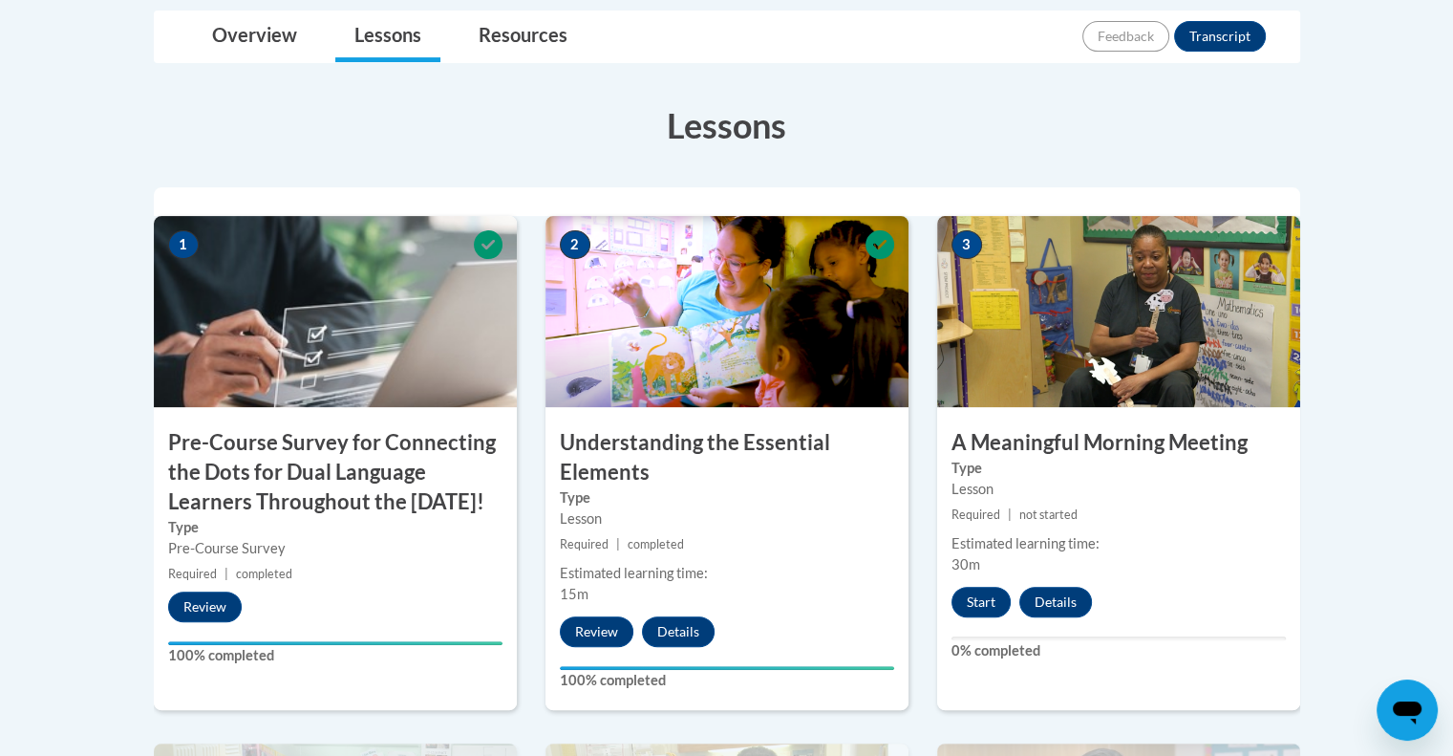
click at [709, 410] on div "2 Understanding the Essential Elements Type Lesson Required | completed Estimat…" at bounding box center [726, 463] width 363 height 494
click at [714, 364] on img at bounding box center [726, 311] width 363 height 191
click at [682, 628] on button "Details" at bounding box center [678, 631] width 73 height 31
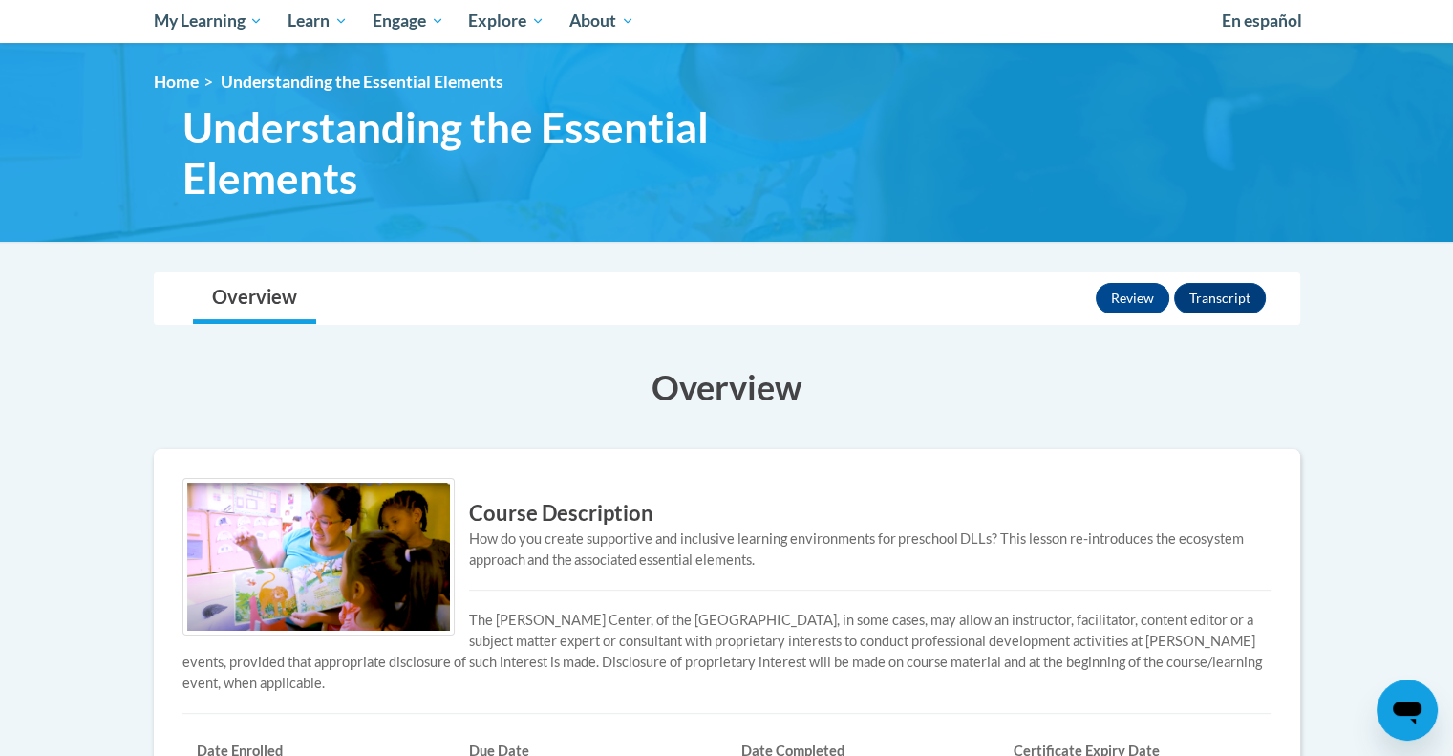
scroll to position [206, 0]
click at [1213, 287] on button "Transcript" at bounding box center [1220, 298] width 92 height 31
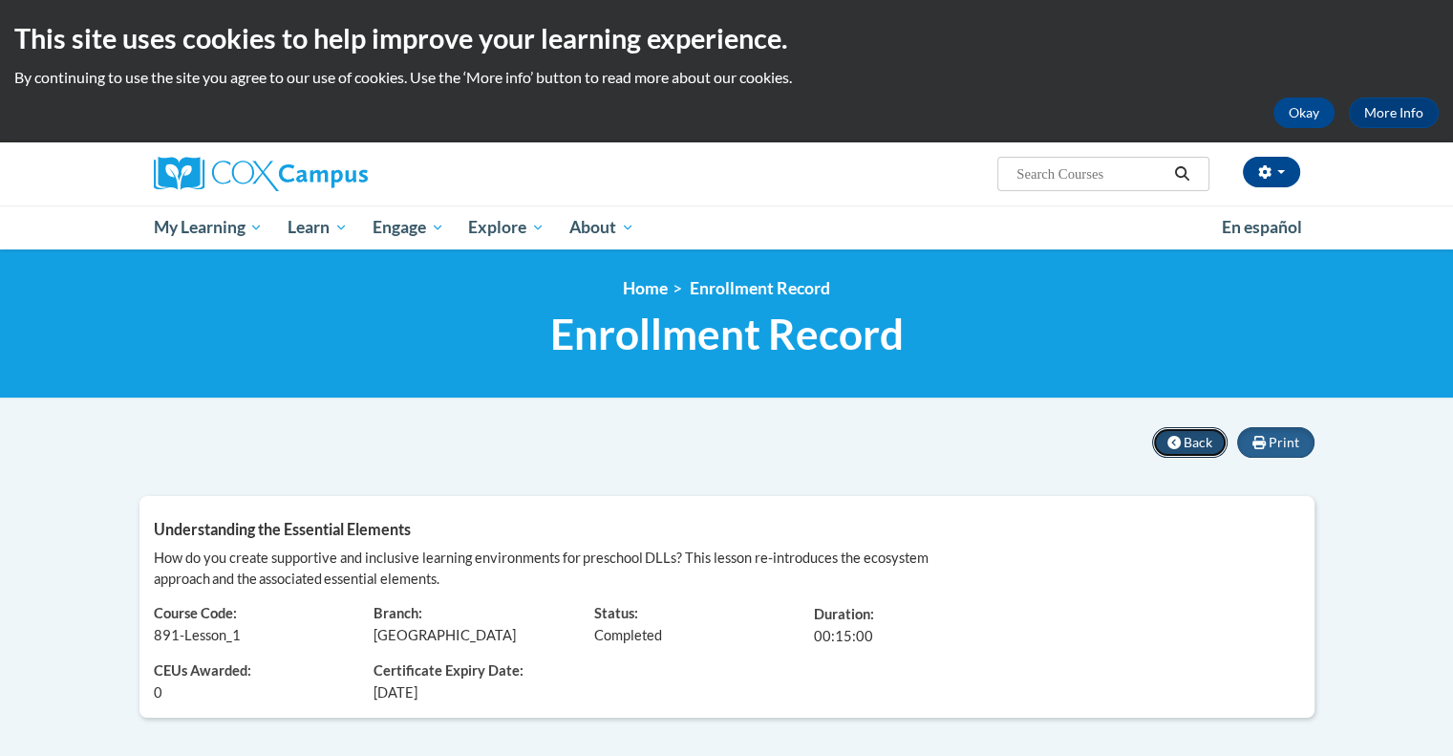
click at [1187, 442] on span "Back" at bounding box center [1197, 442] width 29 height 16
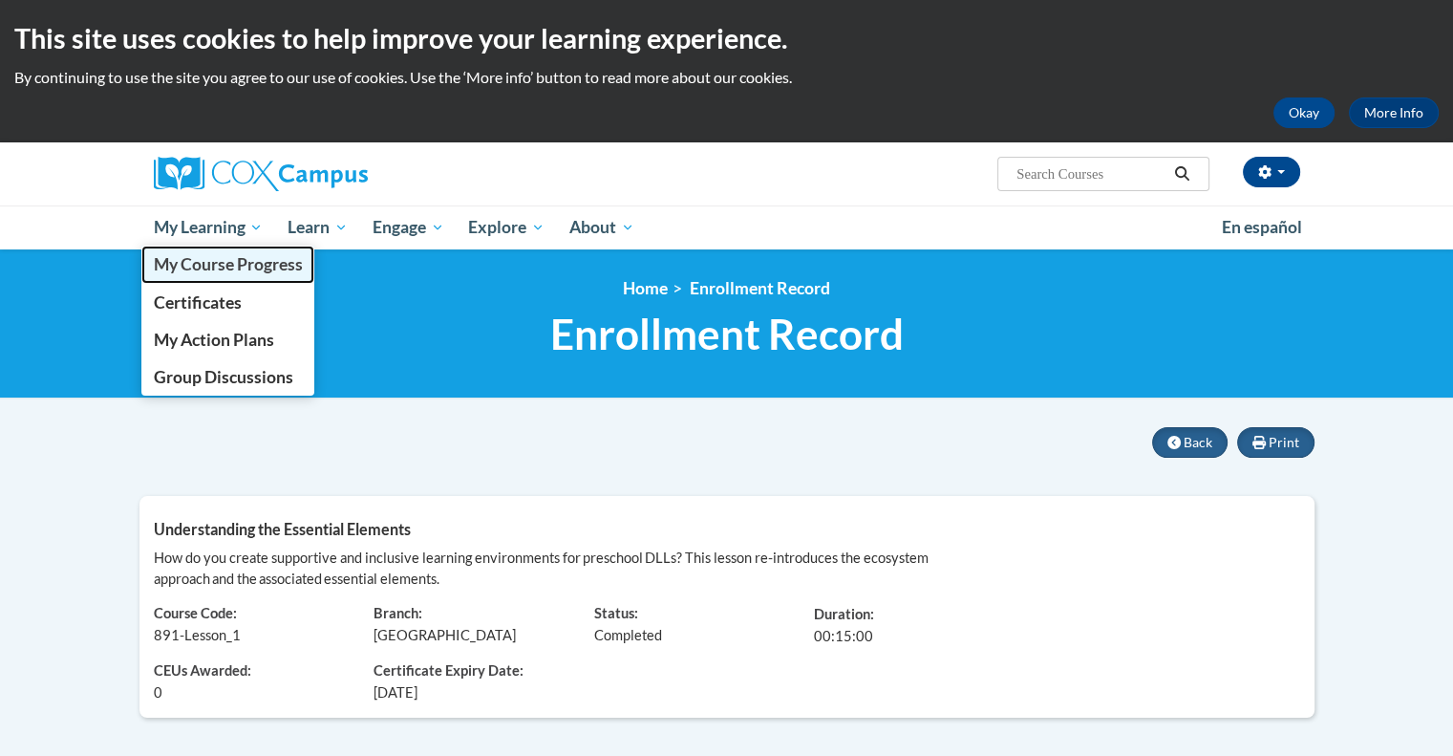
click at [222, 257] on span "My Course Progress" at bounding box center [227, 264] width 149 height 20
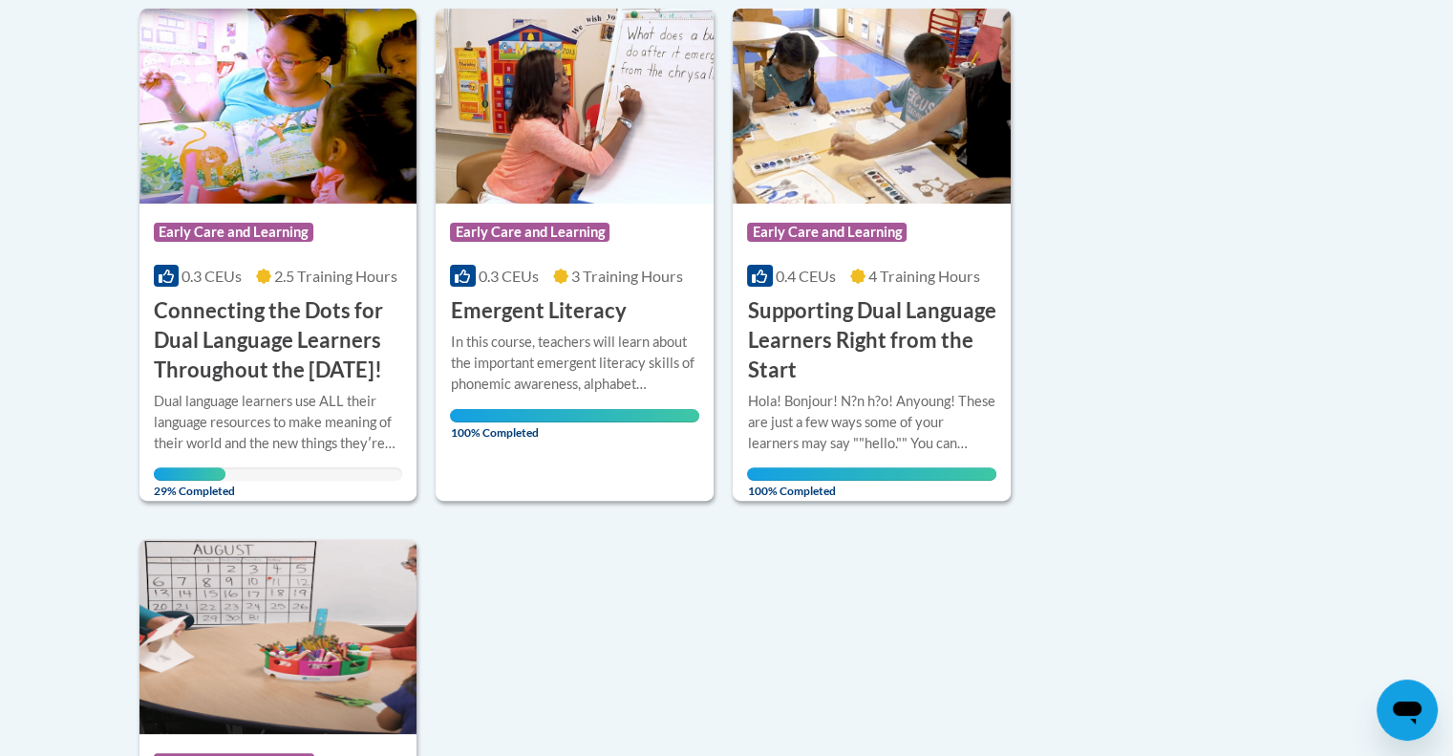
scroll to position [510, 0]
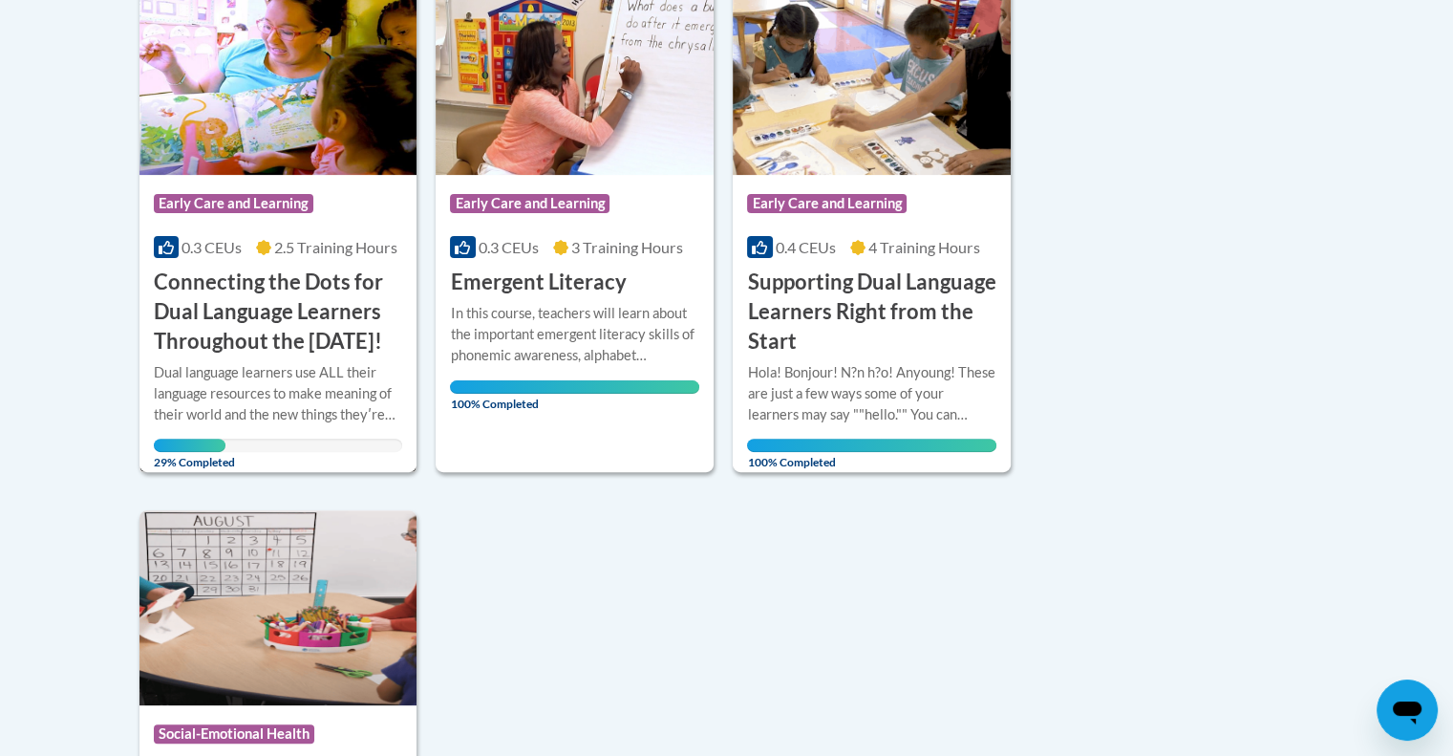
click at [261, 312] on h3 "Connecting the Dots for Dual Language Learners Throughout the [DATE]!" at bounding box center [278, 311] width 249 height 88
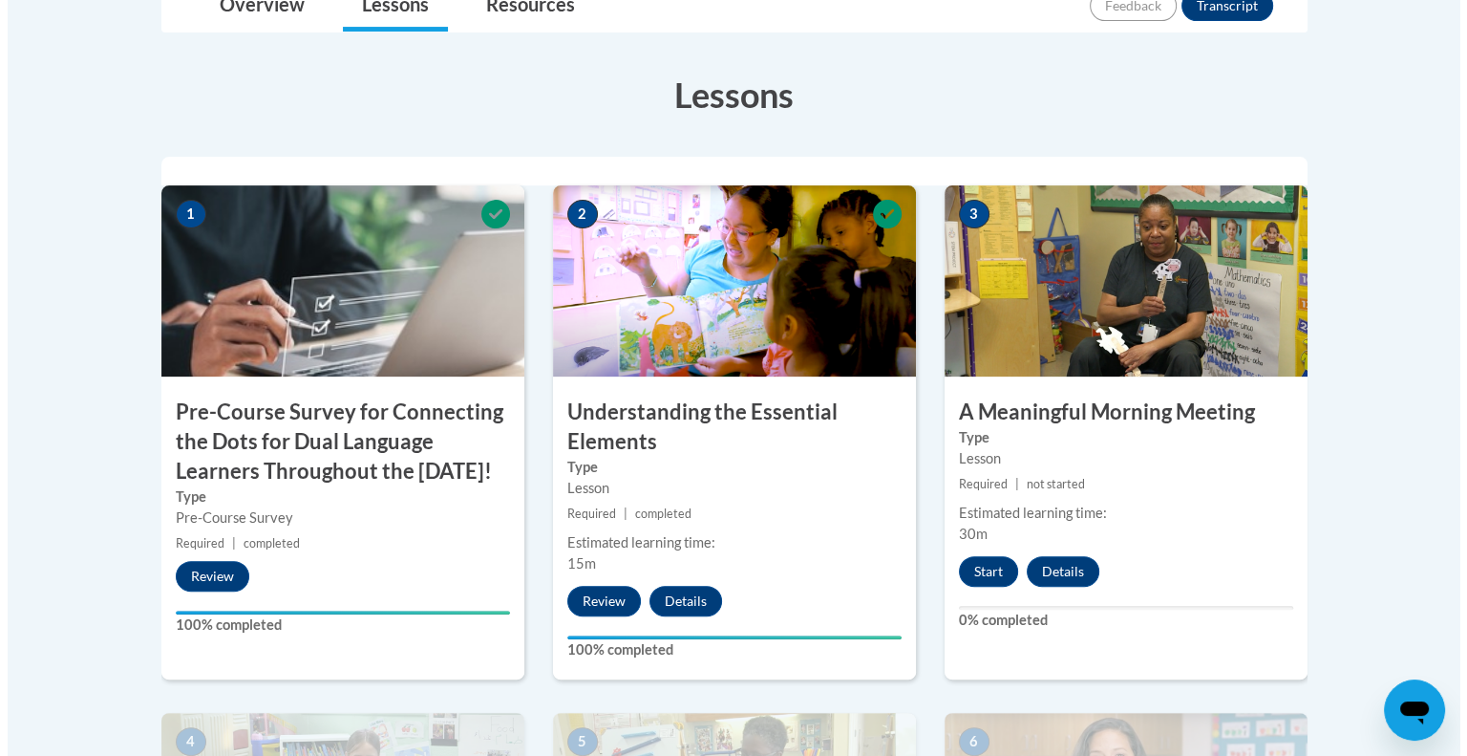
scroll to position [530, 0]
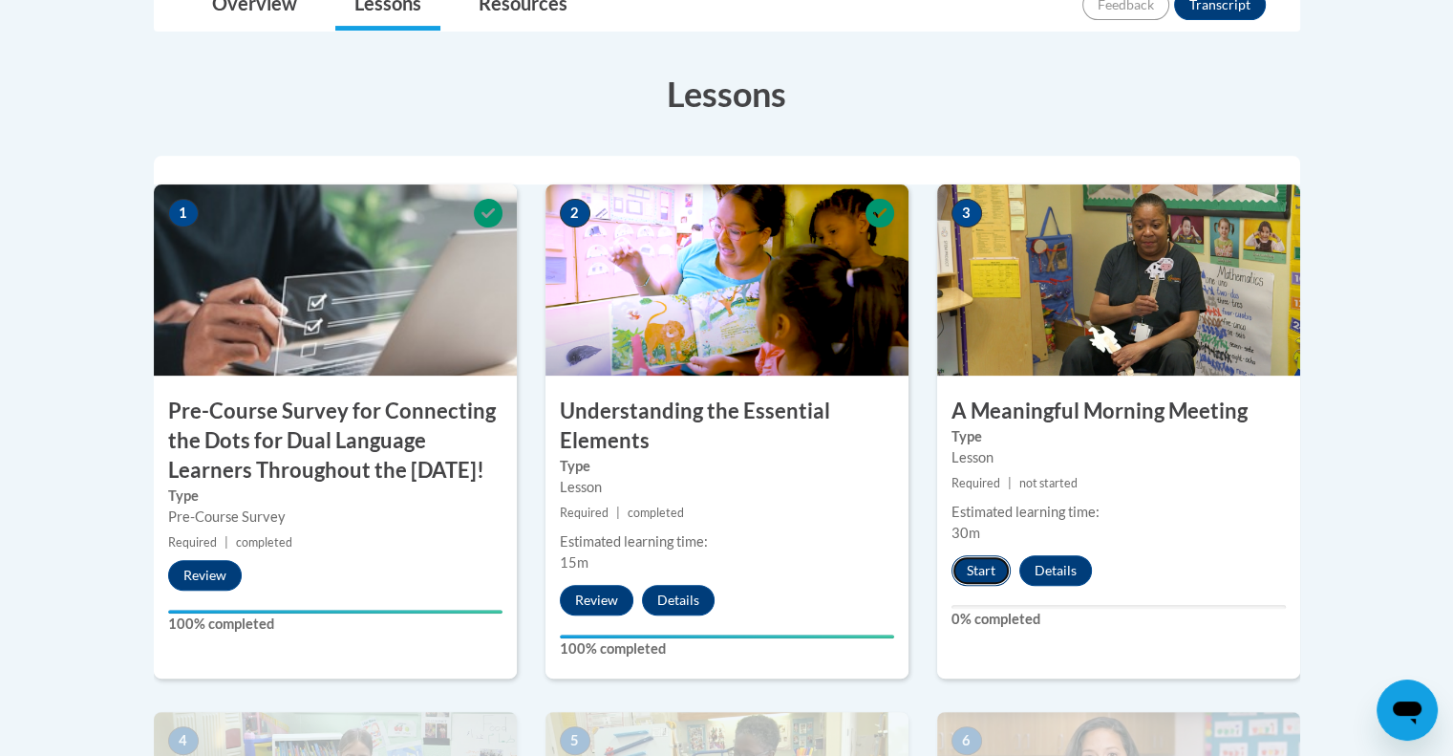
click at [985, 569] on button "Start" at bounding box center [980, 570] width 59 height 31
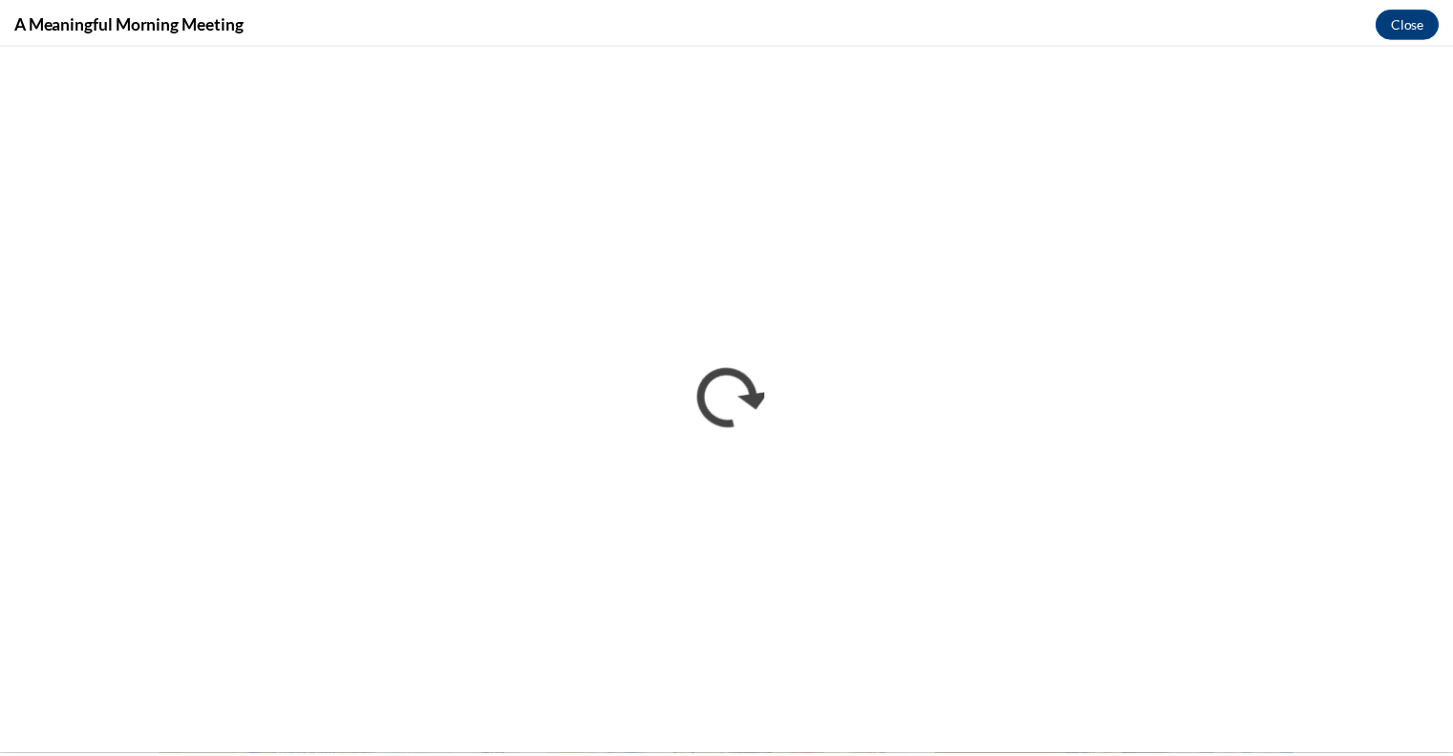
scroll to position [0, 0]
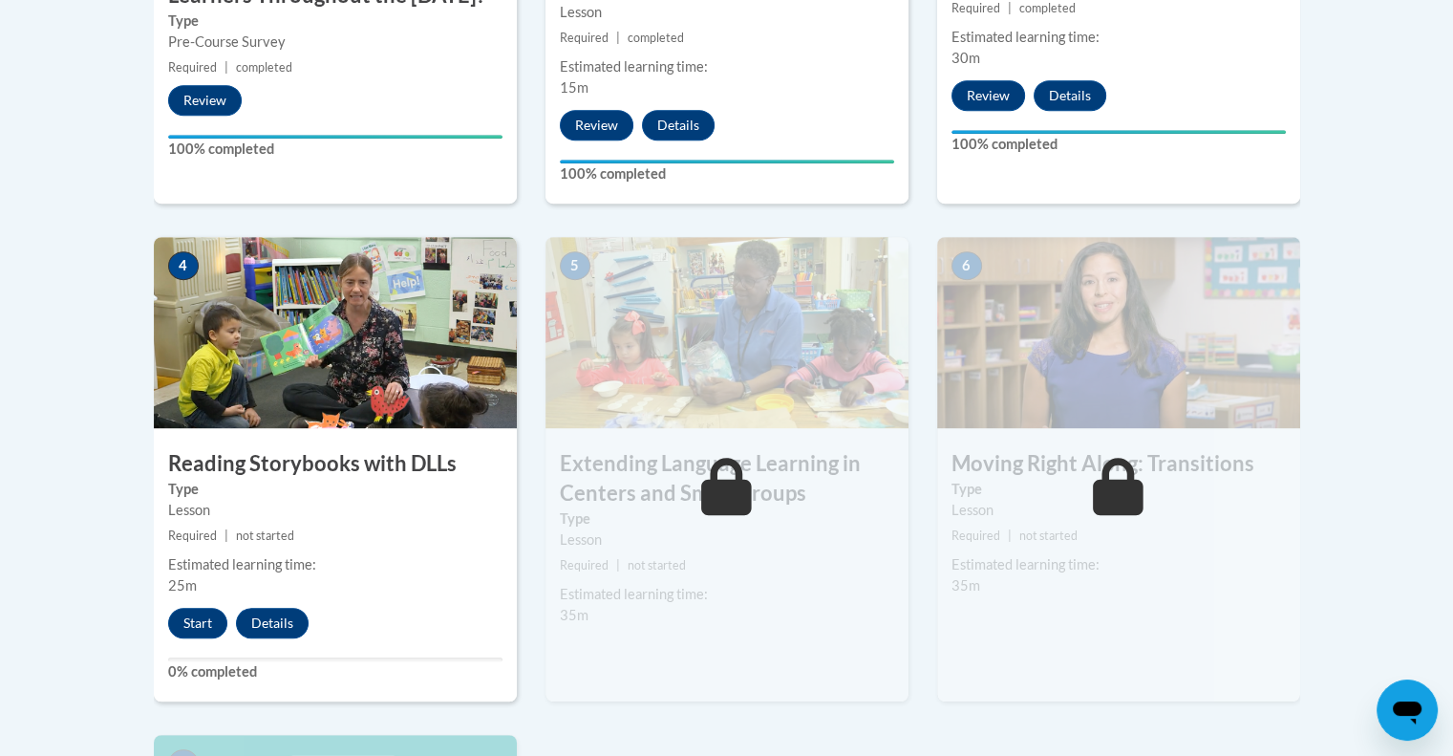
scroll to position [1009, 0]
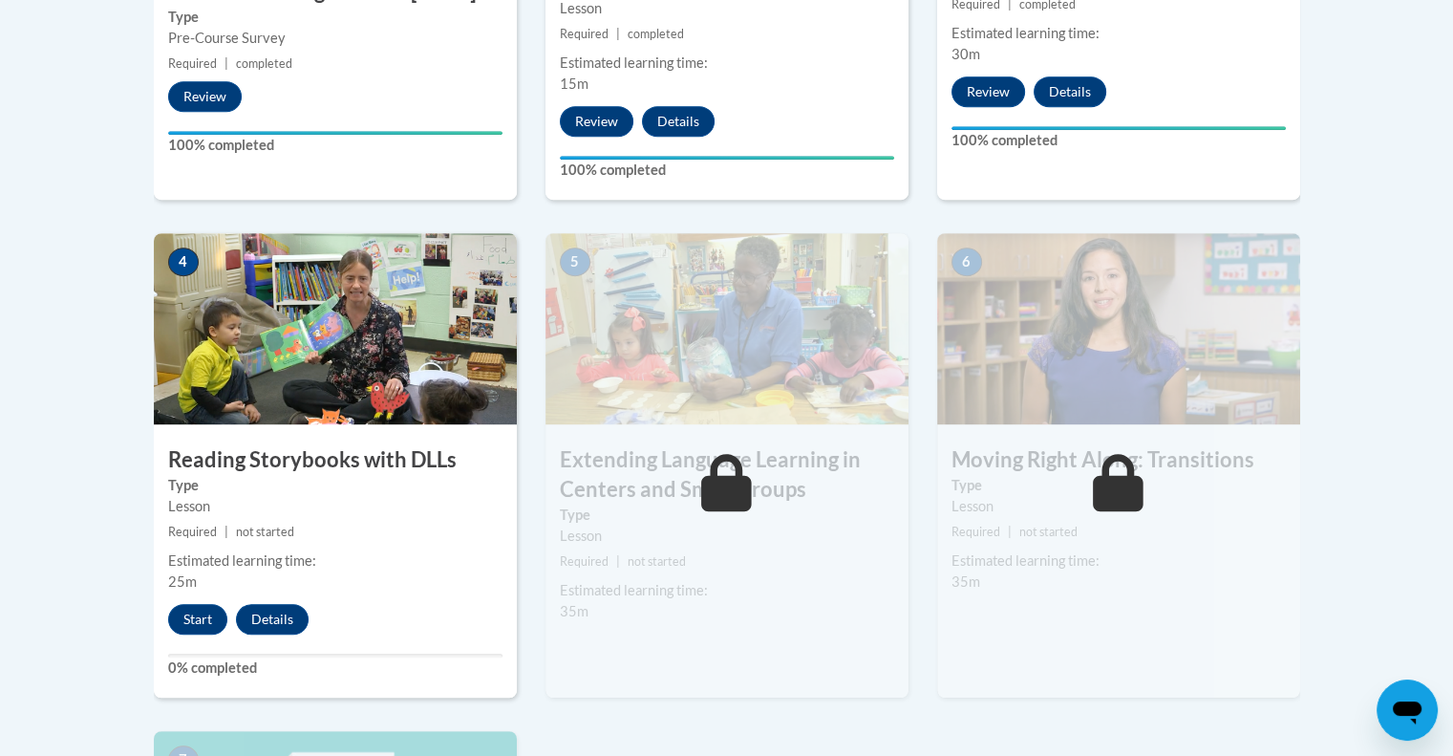
click at [414, 375] on img at bounding box center [335, 328] width 363 height 191
click at [283, 624] on button "Details" at bounding box center [272, 619] width 73 height 31
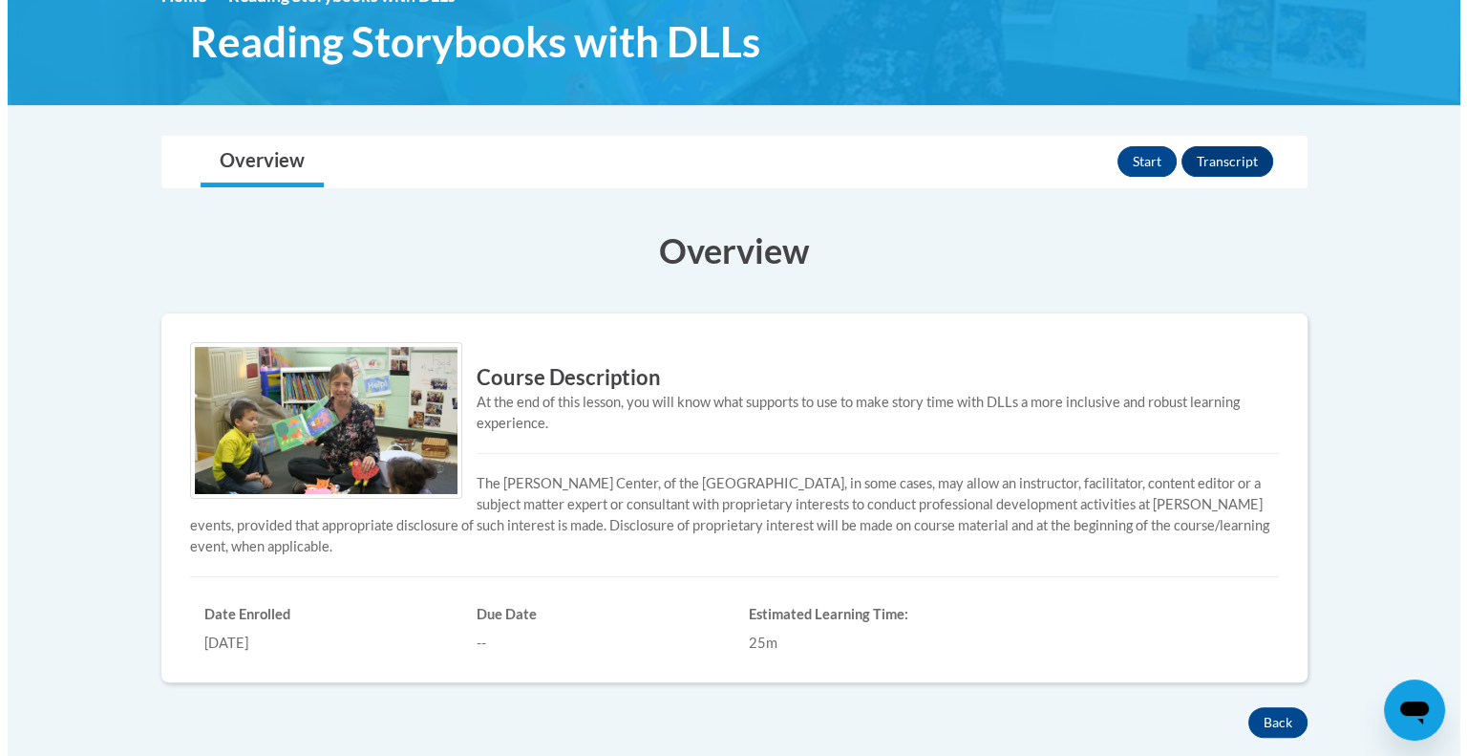
scroll to position [290, 0]
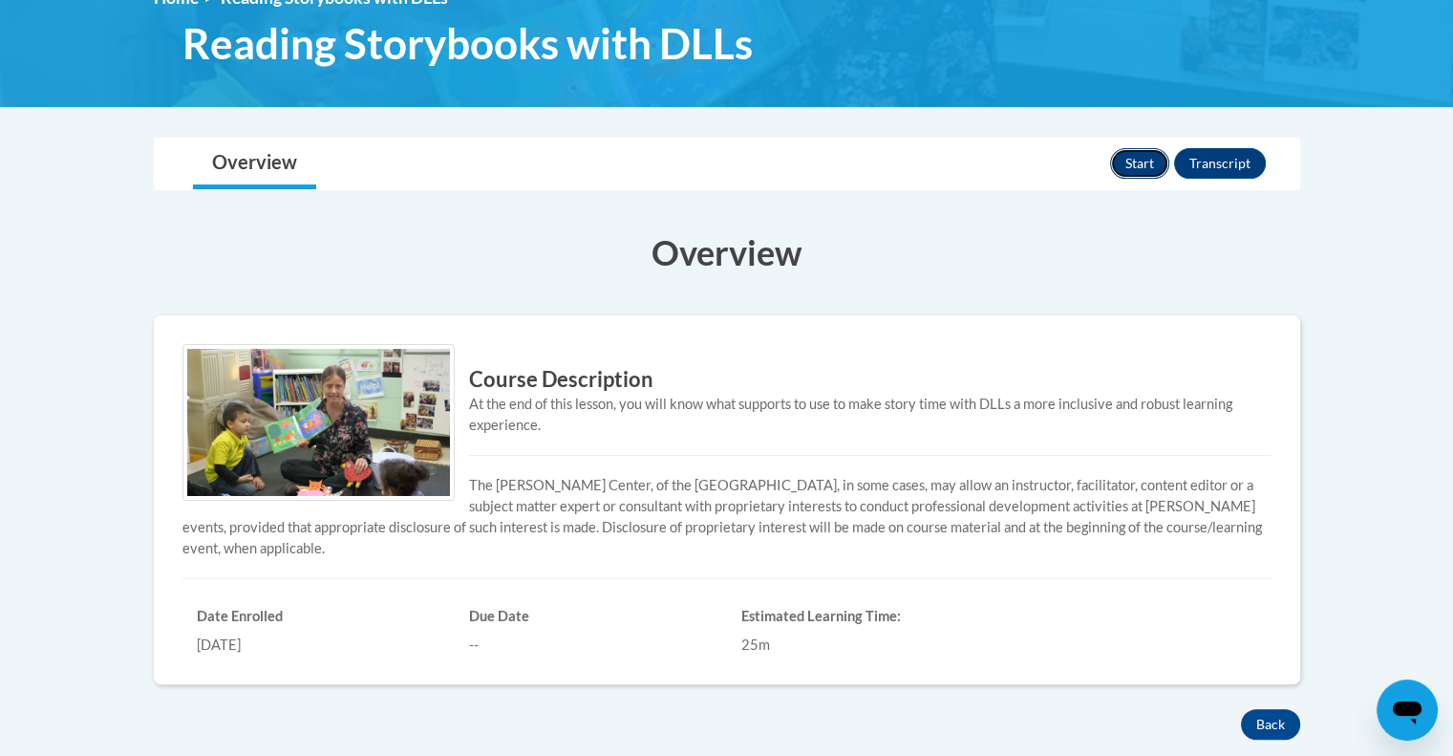
click at [1139, 160] on button "Start" at bounding box center [1139, 163] width 59 height 31
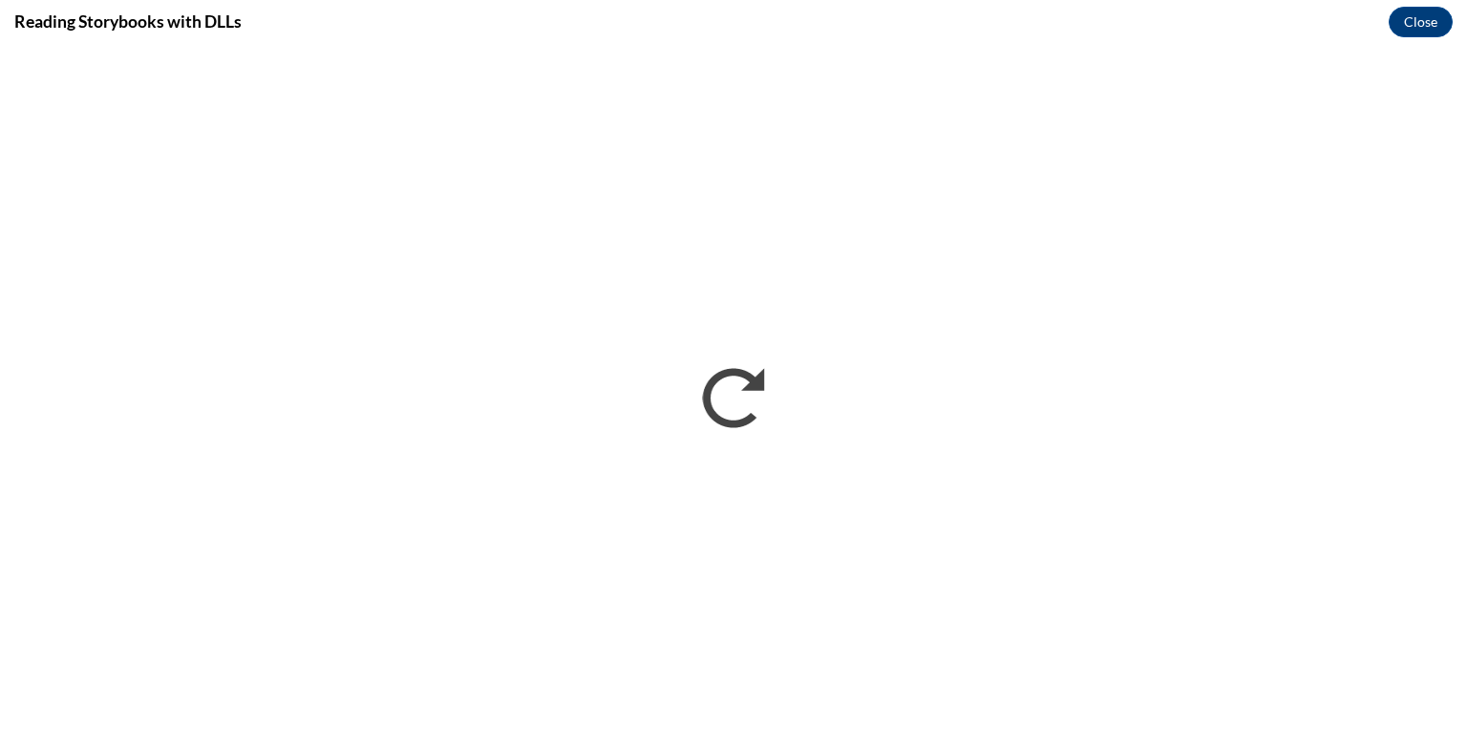
scroll to position [0, 0]
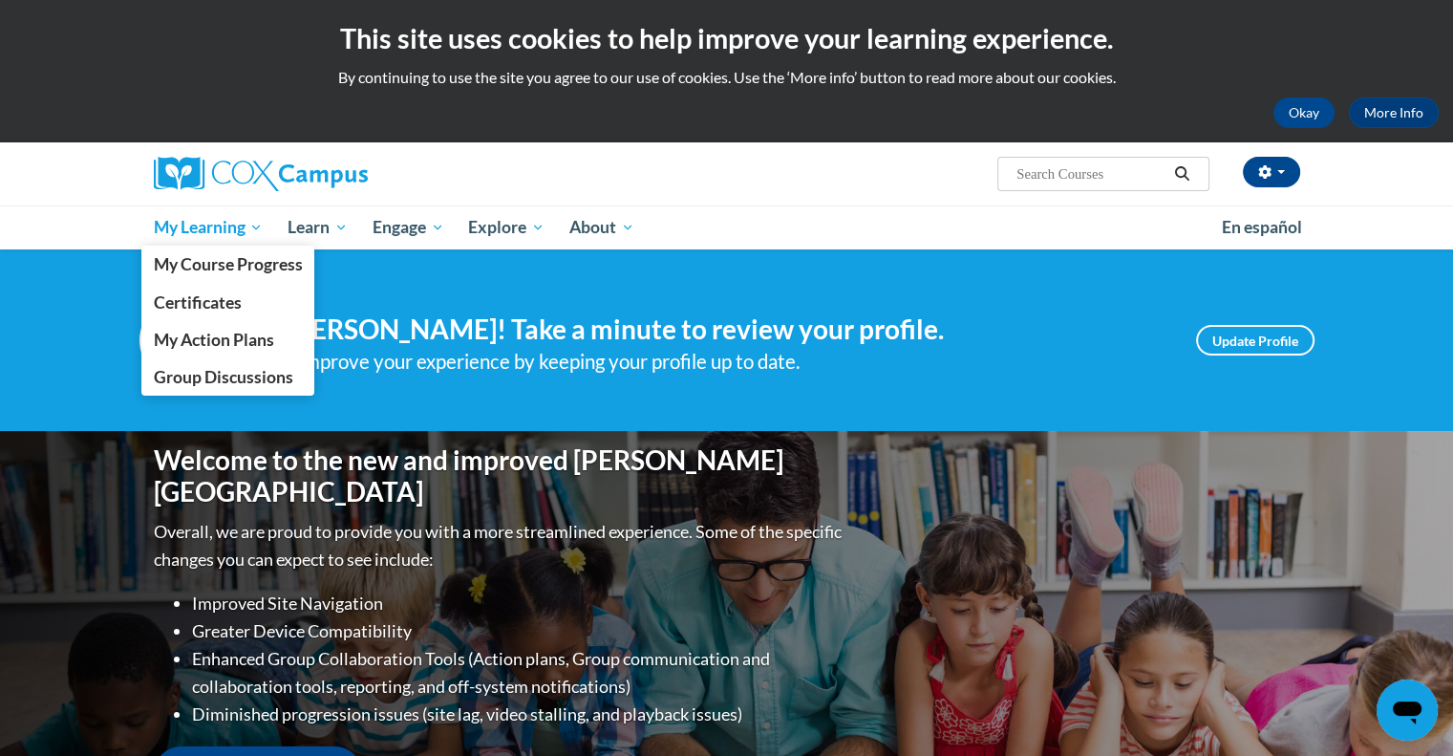
click at [206, 226] on span "My Learning" at bounding box center [208, 227] width 110 height 23
click at [231, 260] on span "My Course Progress" at bounding box center [227, 264] width 149 height 20
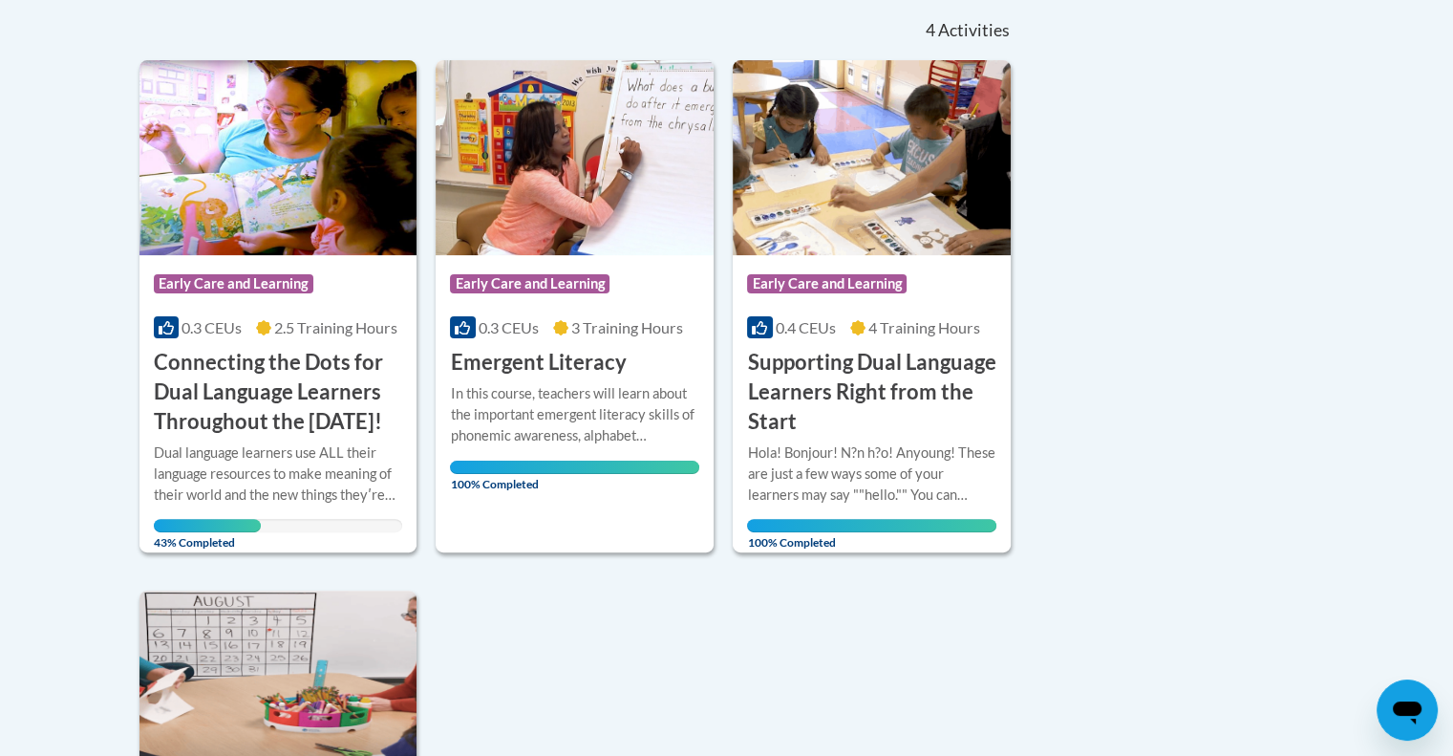
scroll to position [480, 0]
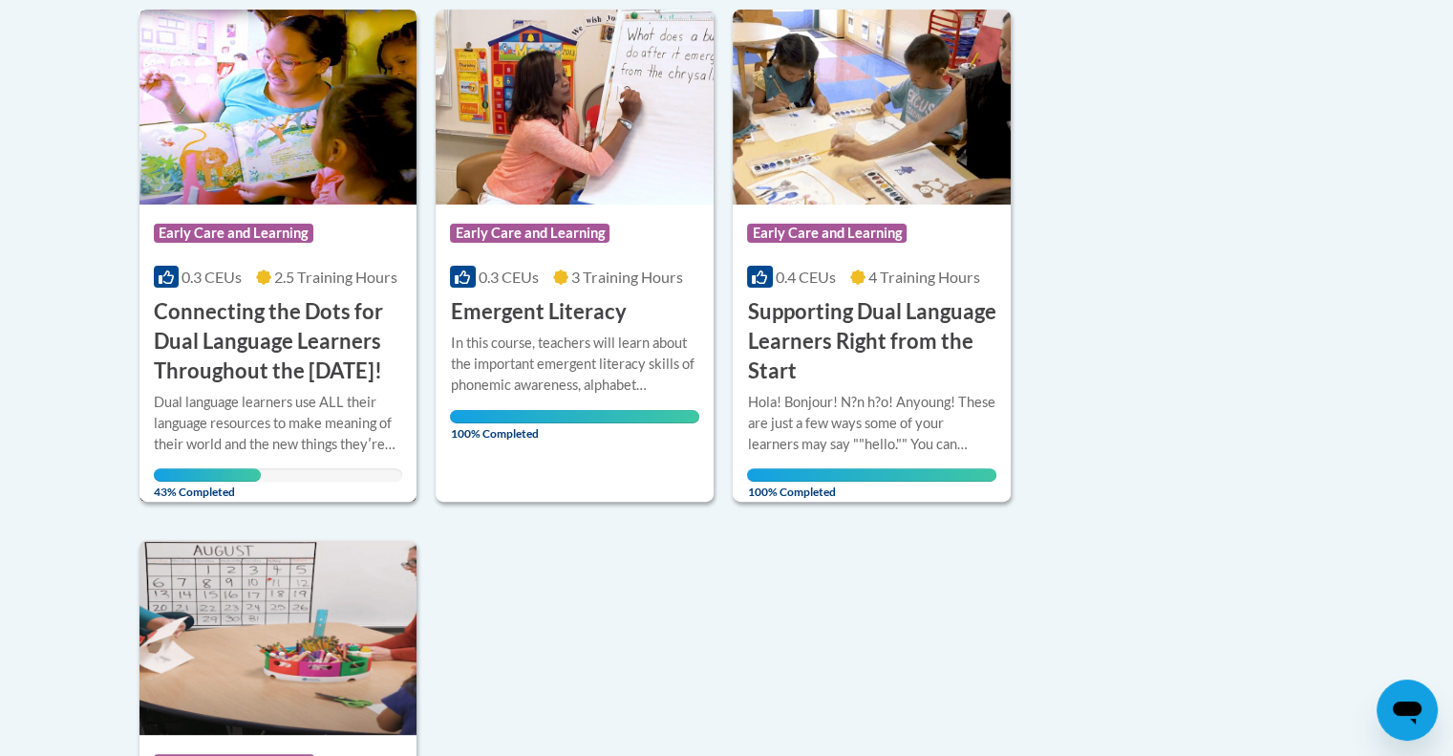
click at [334, 385] on h3 "Connecting the Dots for Dual Language Learners Throughout the [DATE]!" at bounding box center [278, 341] width 249 height 88
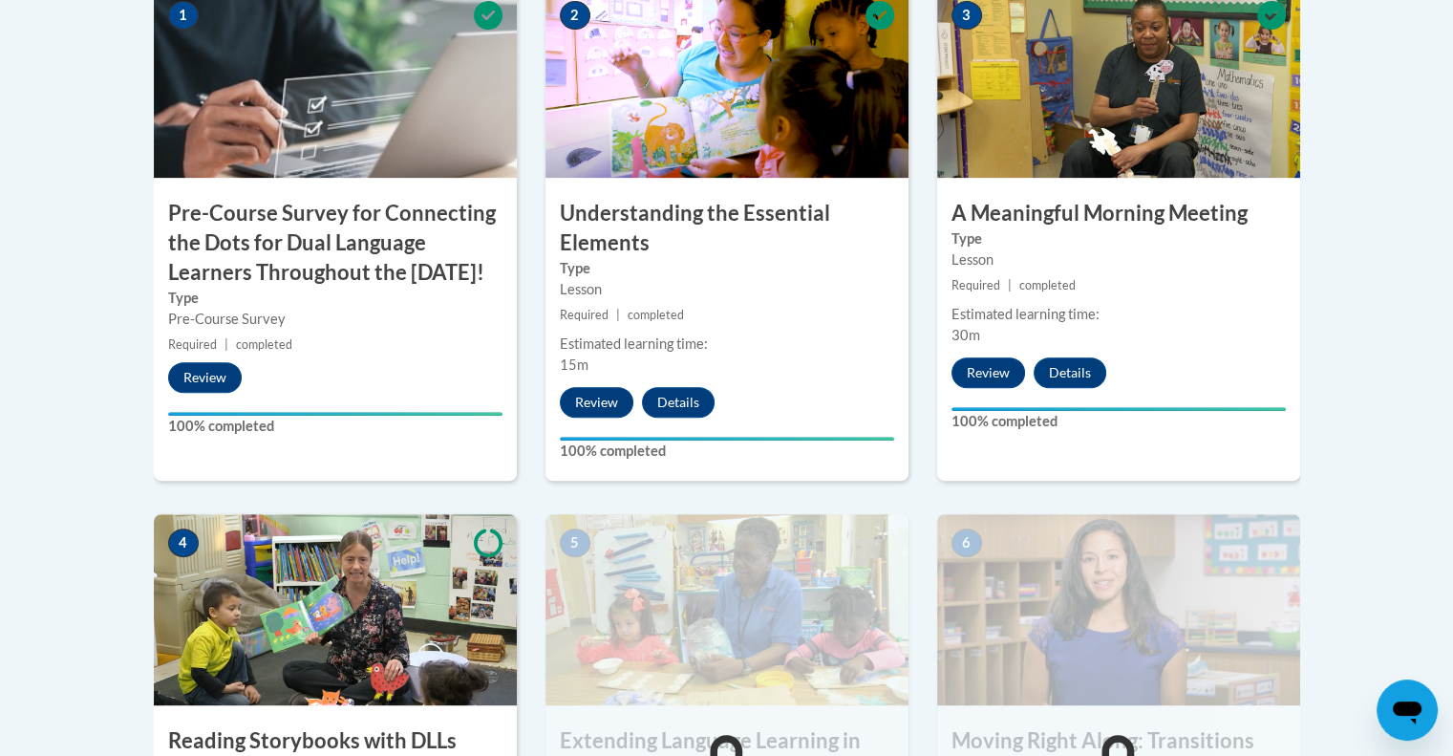
scroll to position [737, 0]
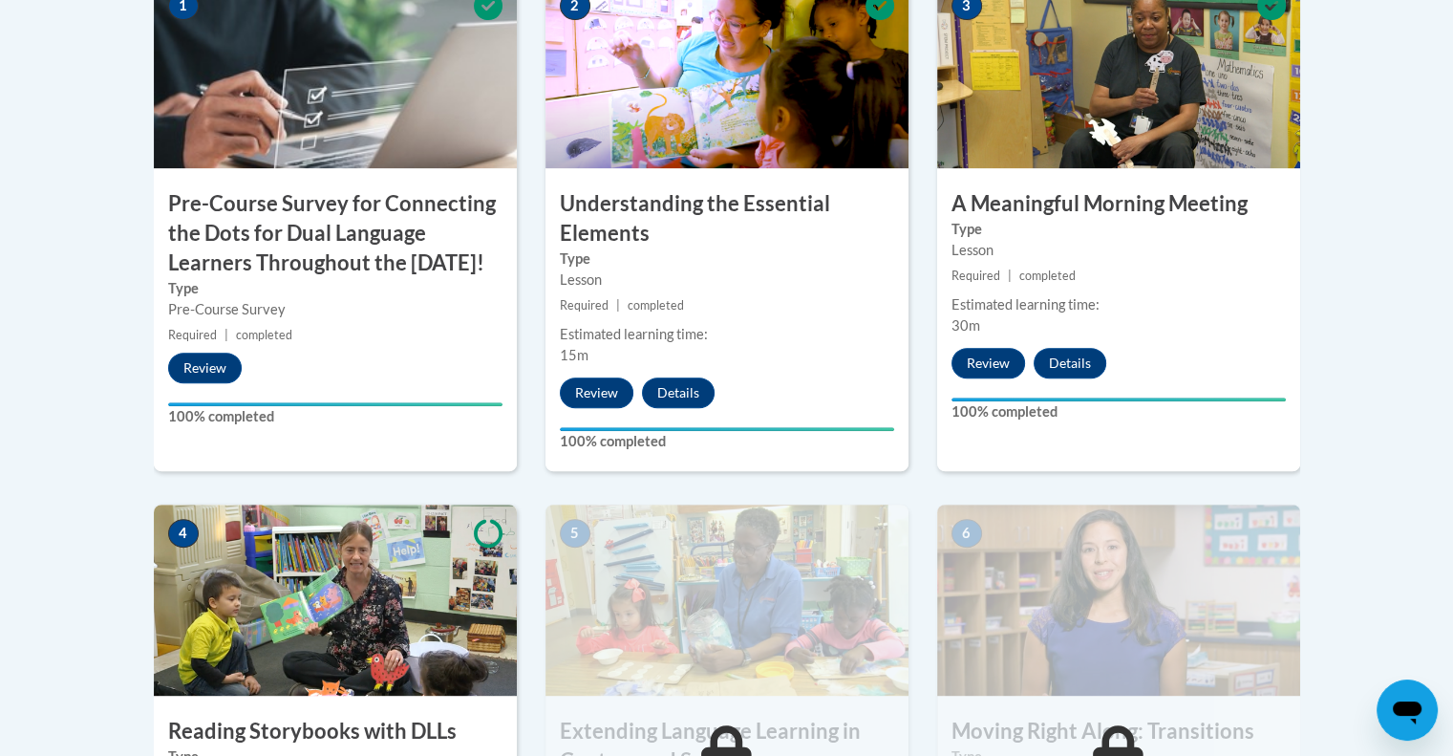
click at [375, 589] on img at bounding box center [335, 599] width 363 height 191
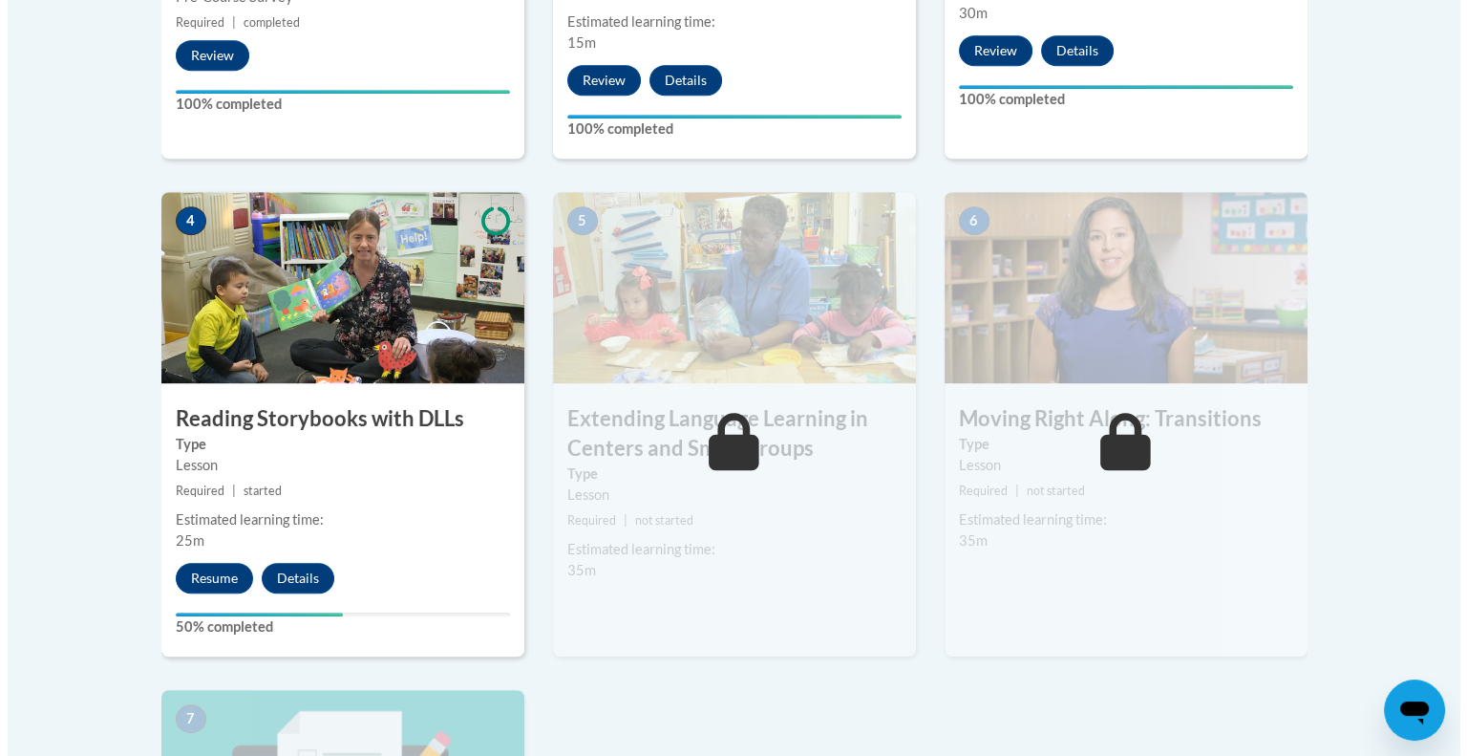
scroll to position [1051, 0]
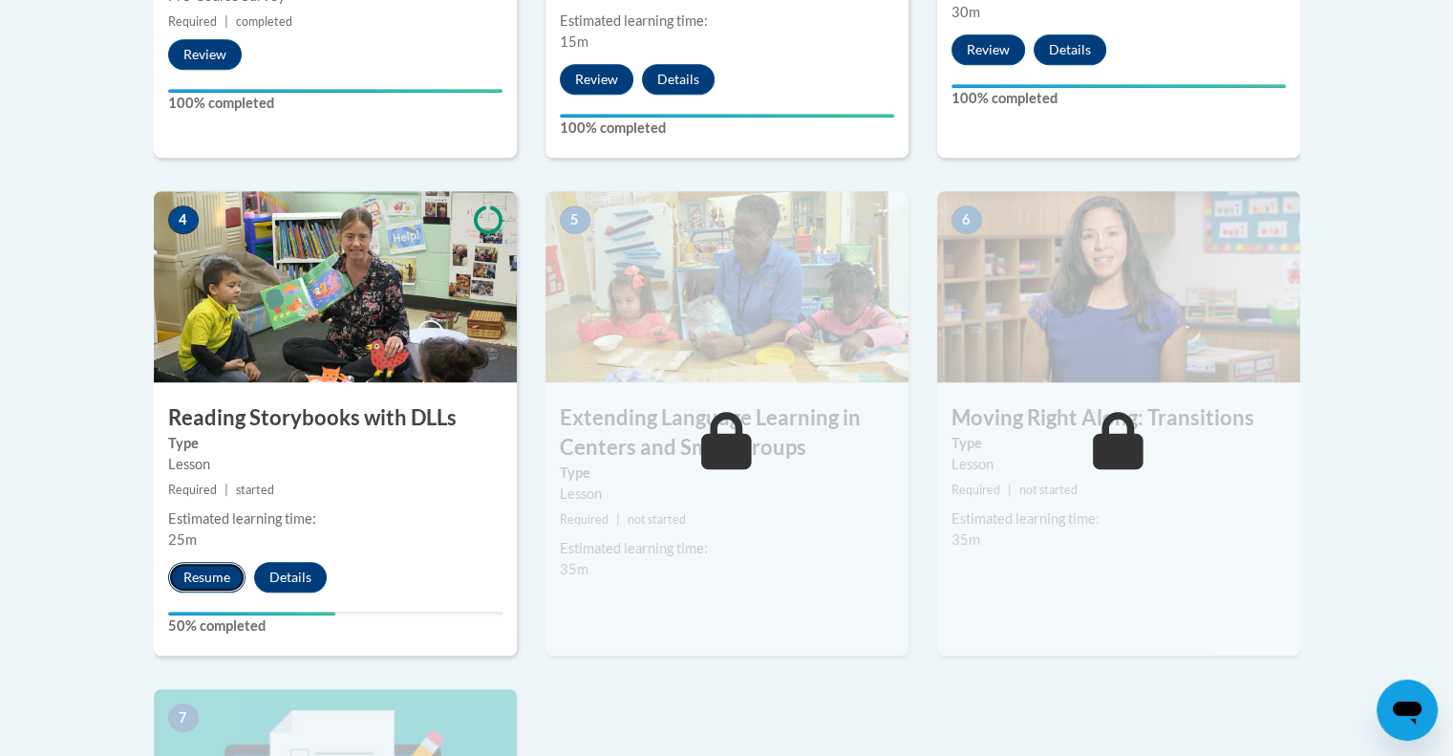
click at [203, 572] on button "Resume" at bounding box center [206, 577] width 77 height 31
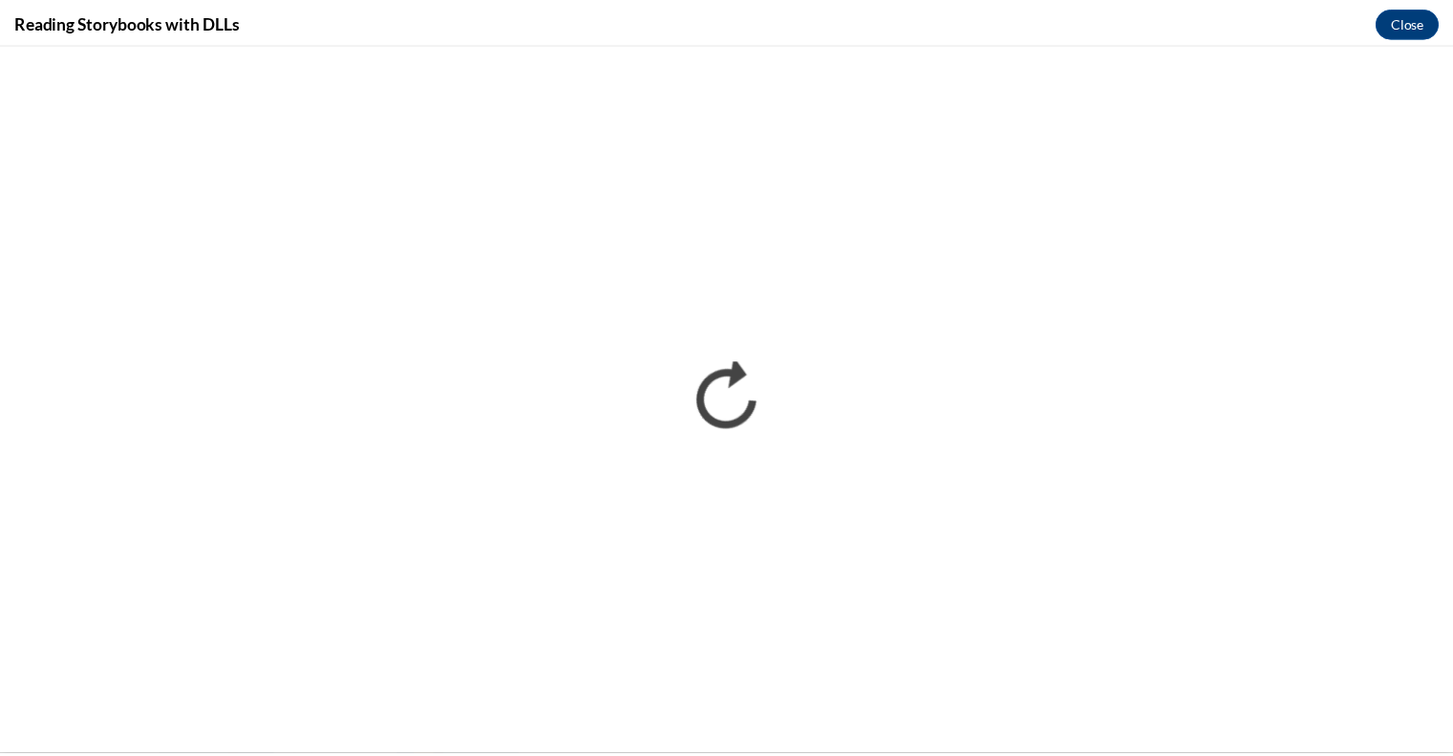
scroll to position [0, 0]
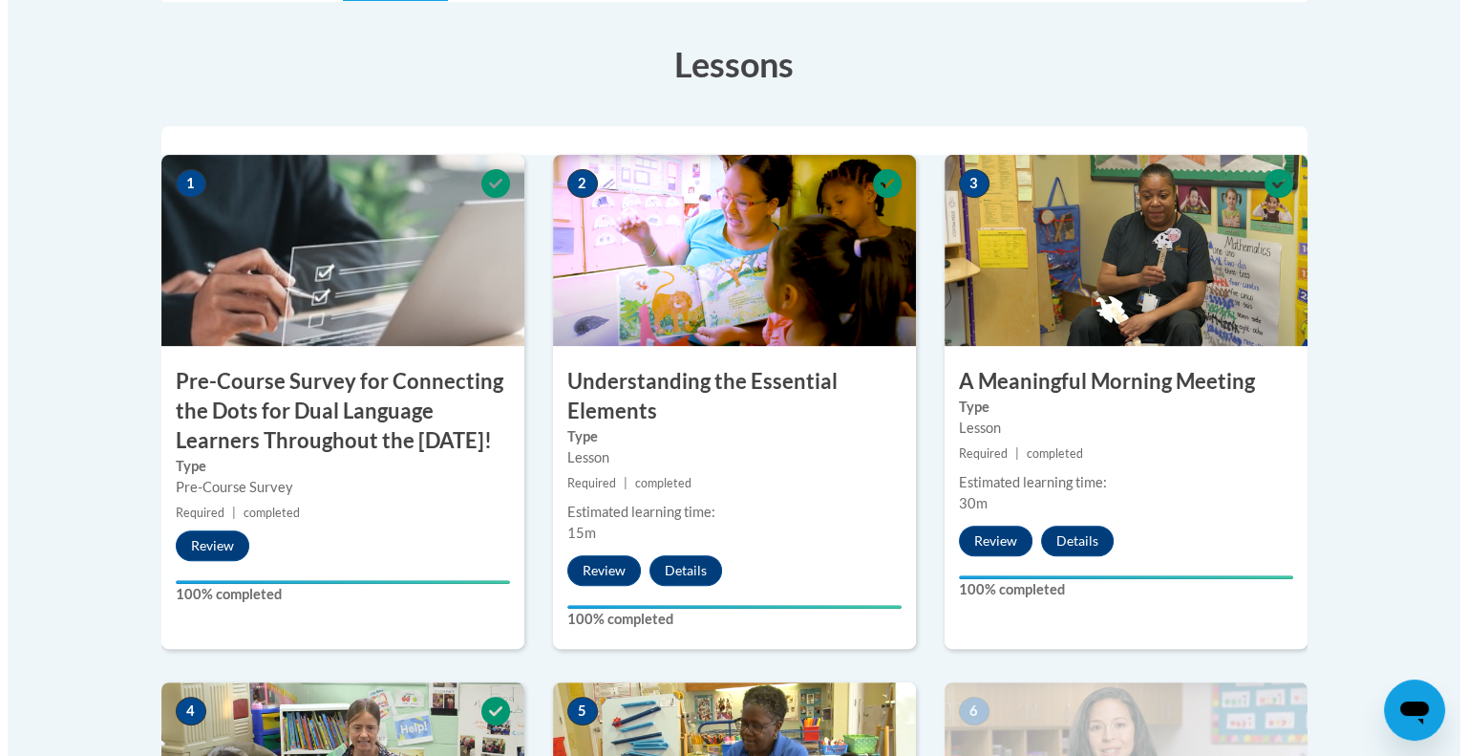
scroll to position [921, 0]
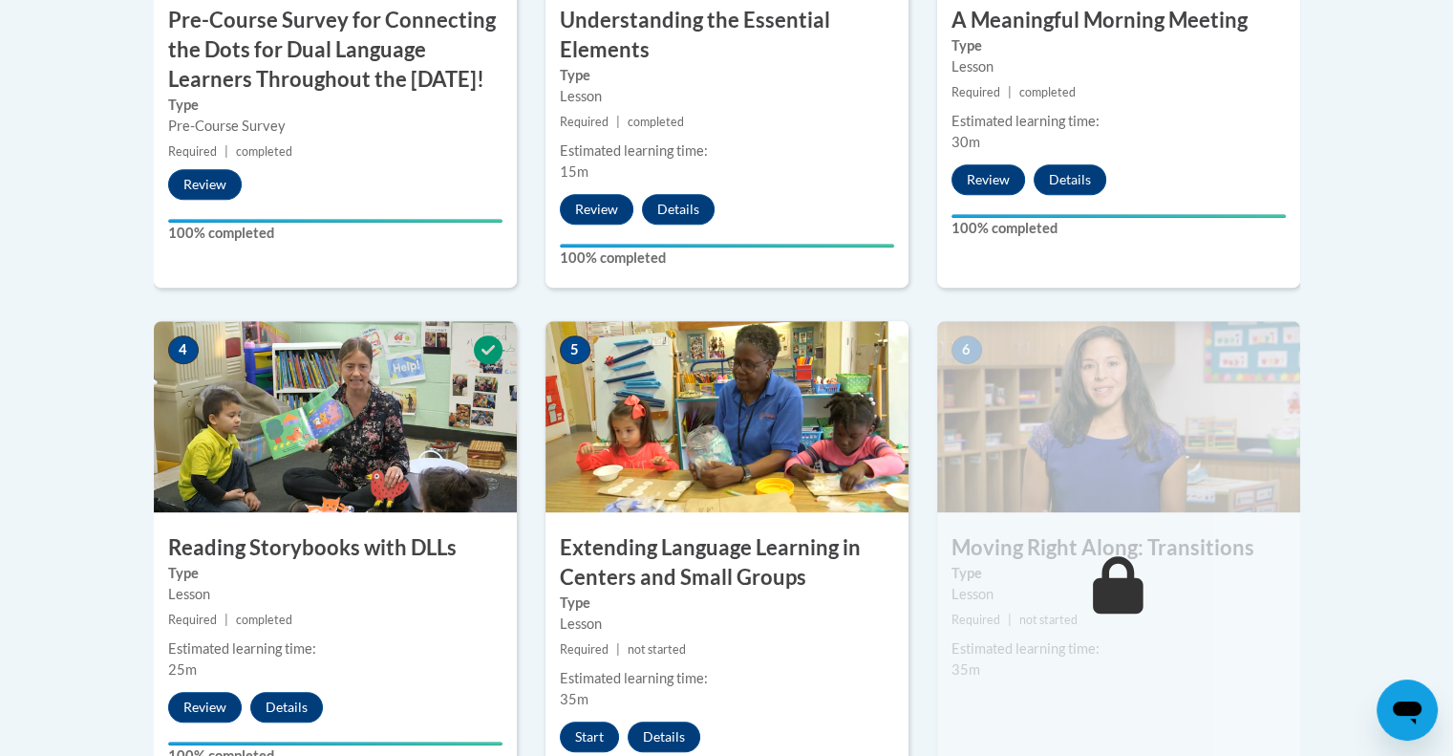
click at [788, 422] on img at bounding box center [726, 416] width 363 height 191
click at [593, 732] on button "Start" at bounding box center [589, 736] width 59 height 31
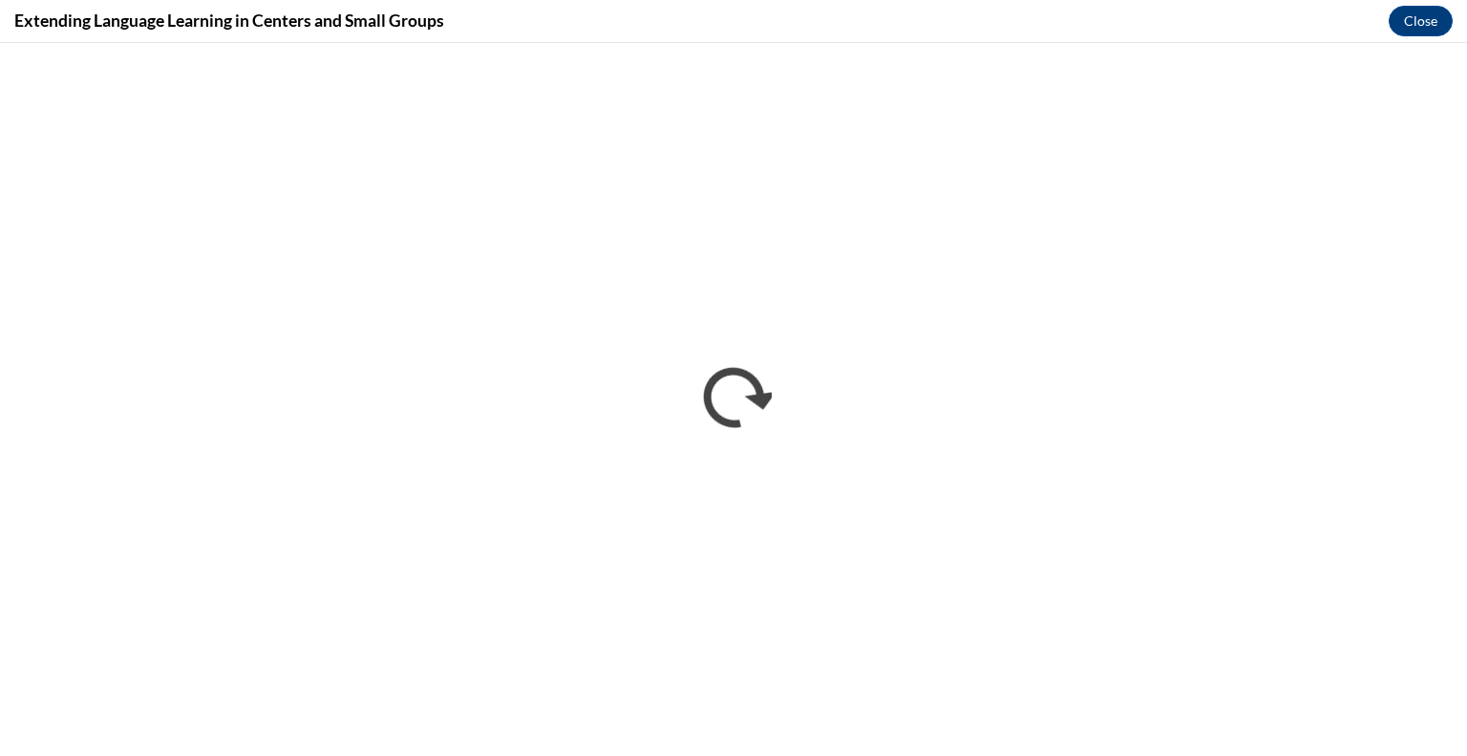
scroll to position [0, 0]
